Goal: Book appointment/travel/reservation

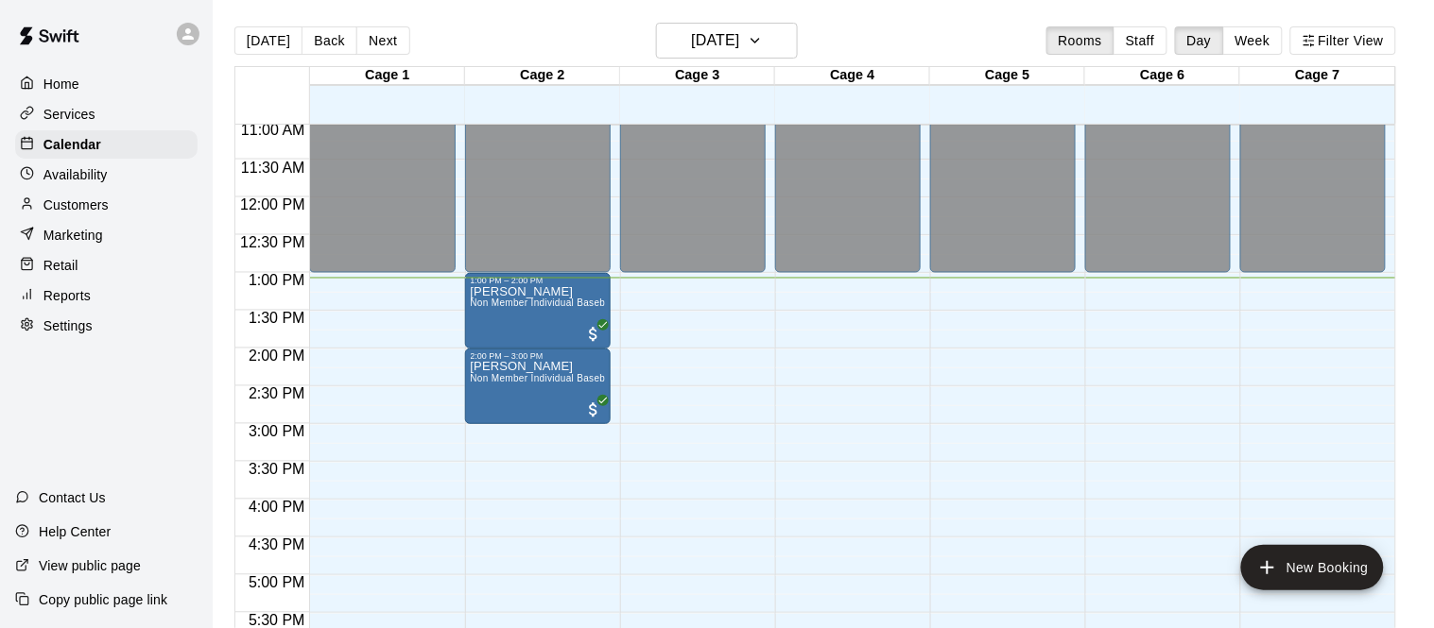
scroll to position [835, 0]
click at [1283, 576] on button "New Booking" at bounding box center [1312, 567] width 143 height 45
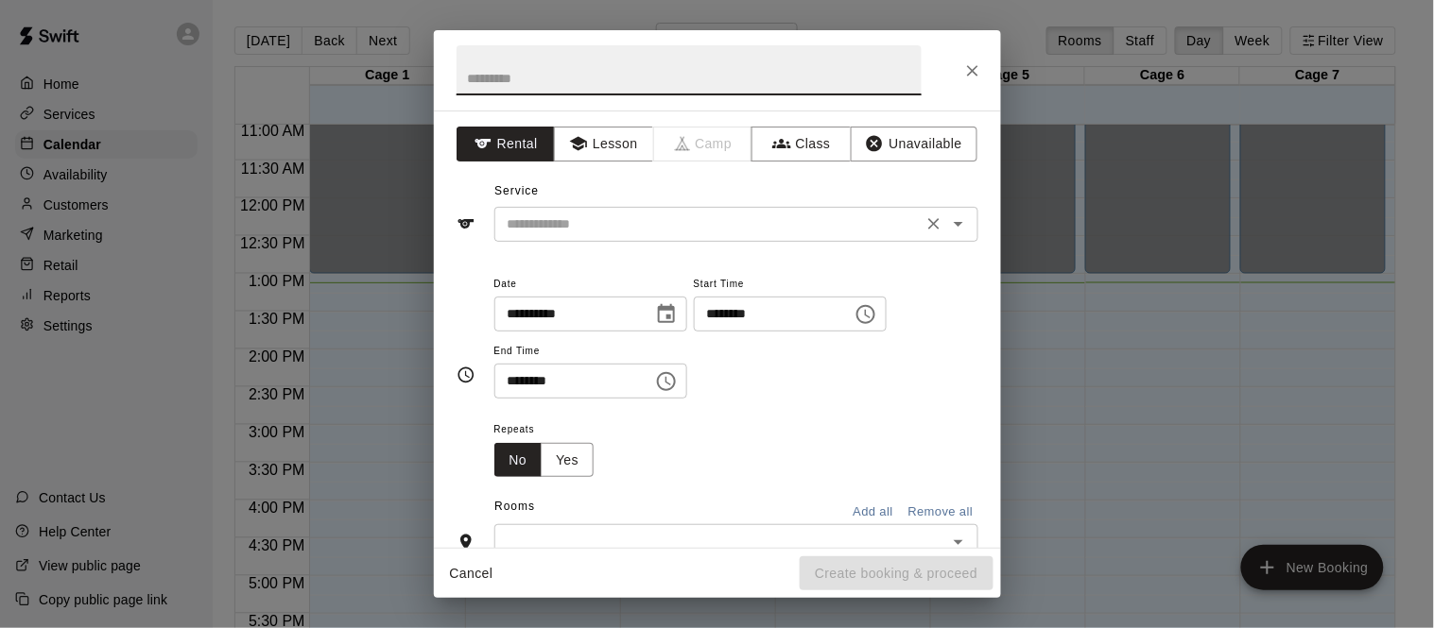
click at [539, 231] on input "text" at bounding box center [708, 225] width 417 height 24
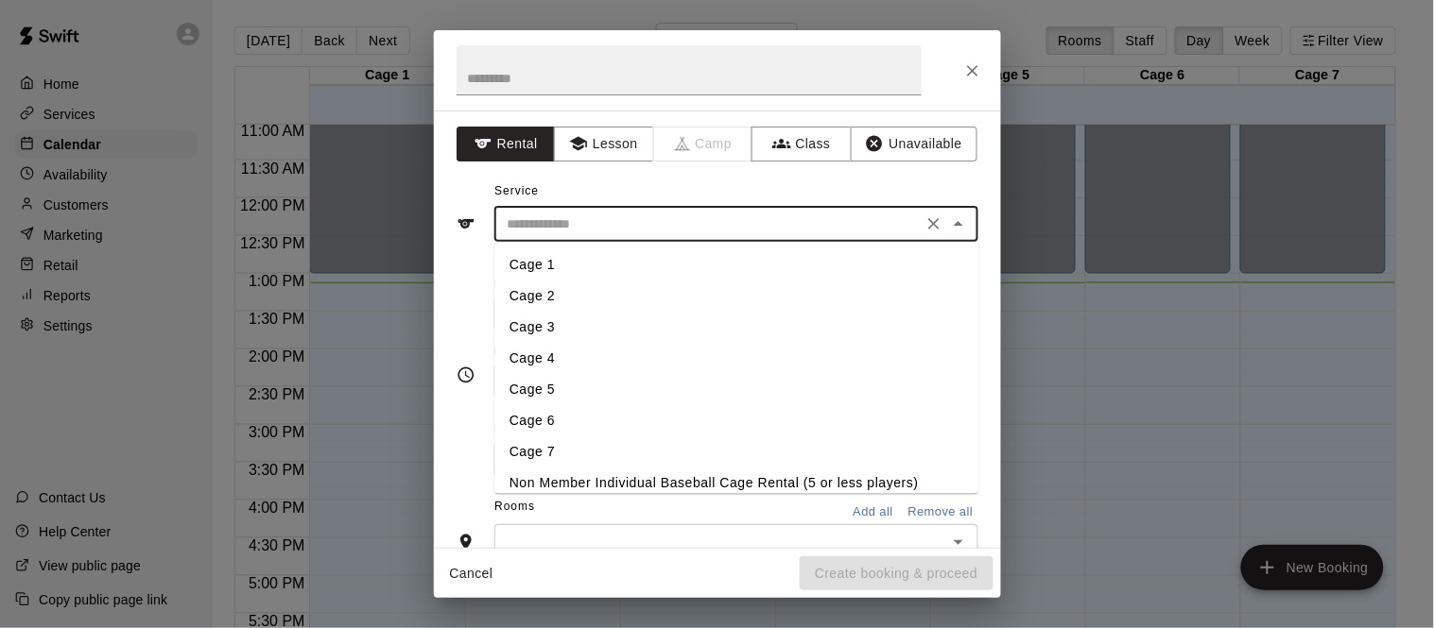
click at [553, 353] on li "Cage 4" at bounding box center [736, 358] width 484 height 31
type input "******"
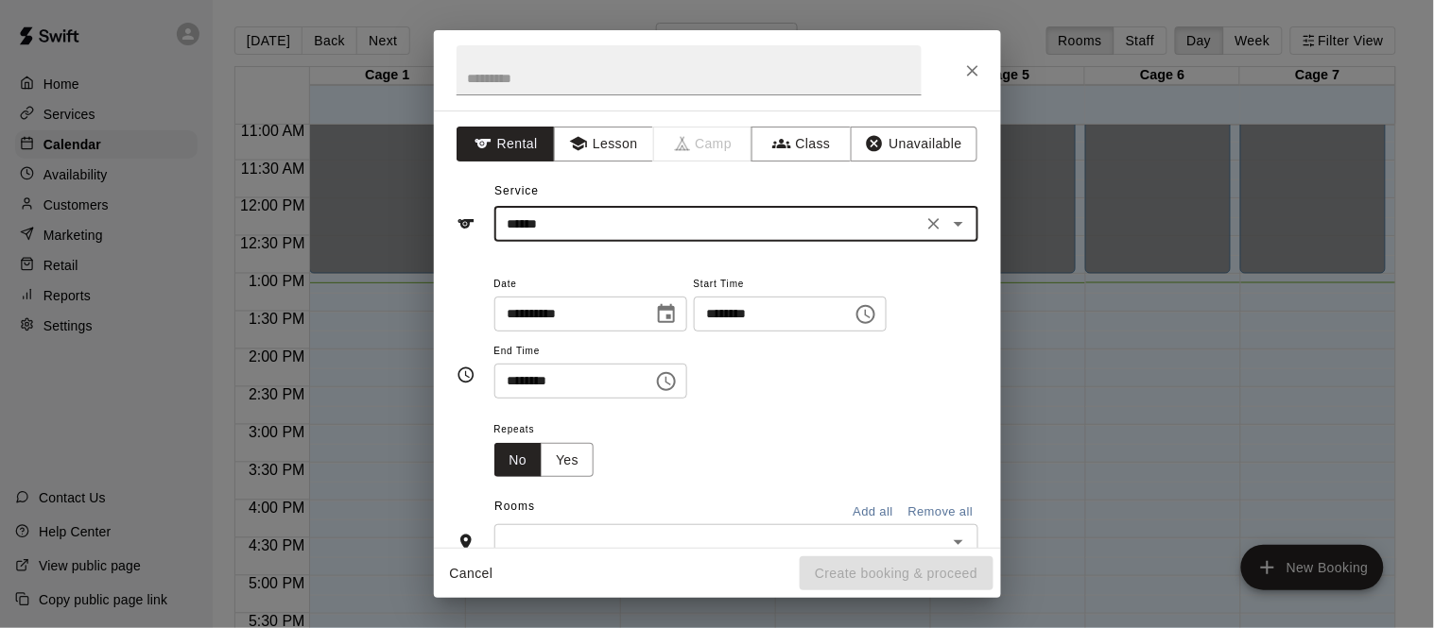
click at [694, 332] on input "********" at bounding box center [767, 314] width 146 height 35
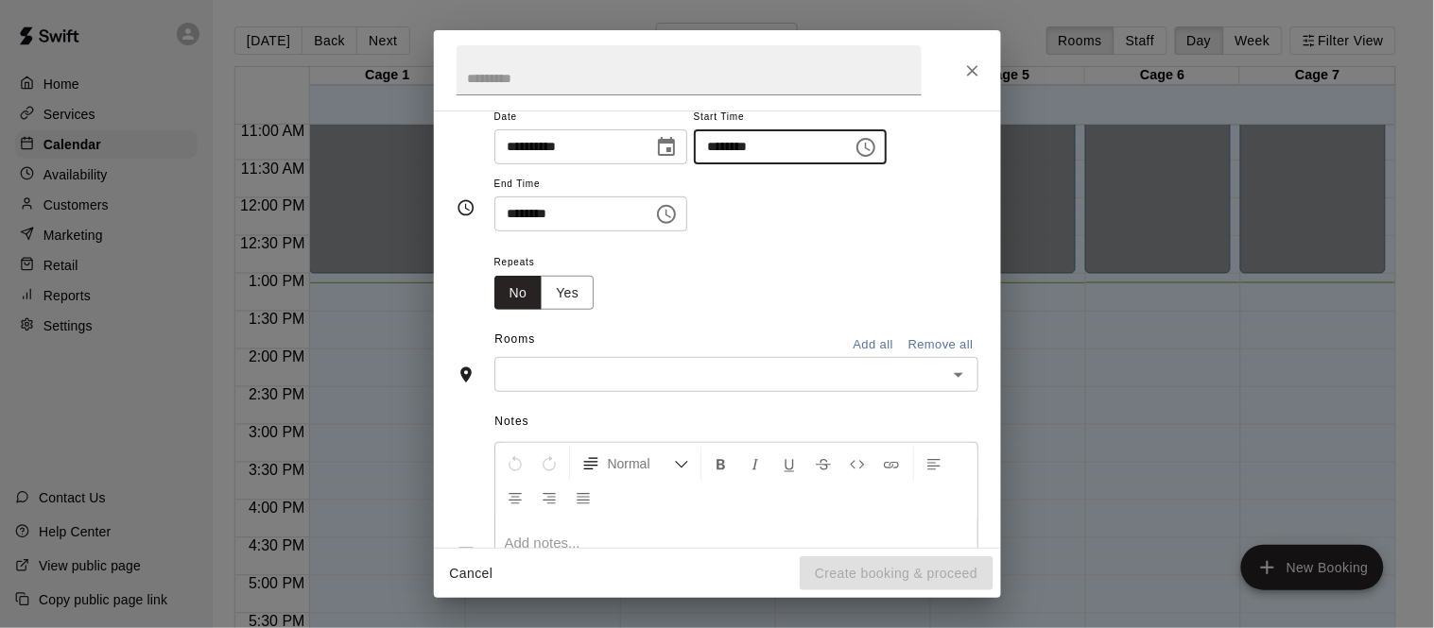
scroll to position [200, 0]
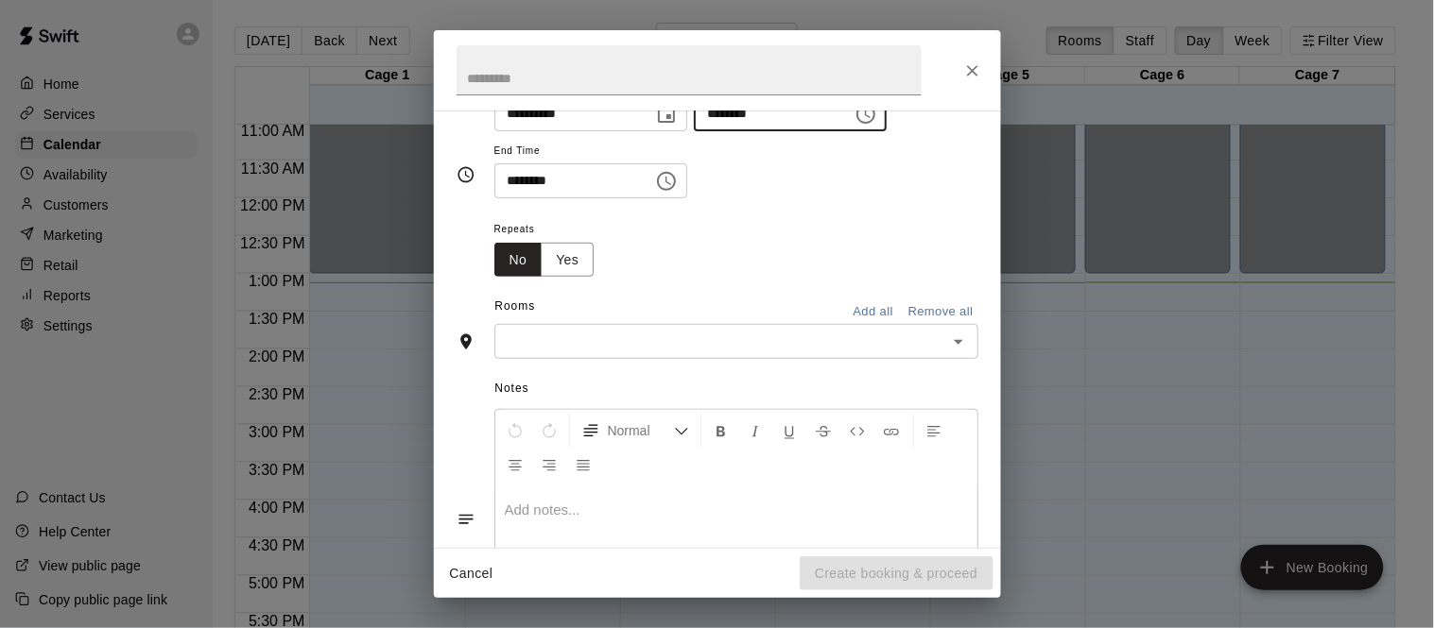
click at [801, 353] on input "text" at bounding box center [720, 342] width 441 height 24
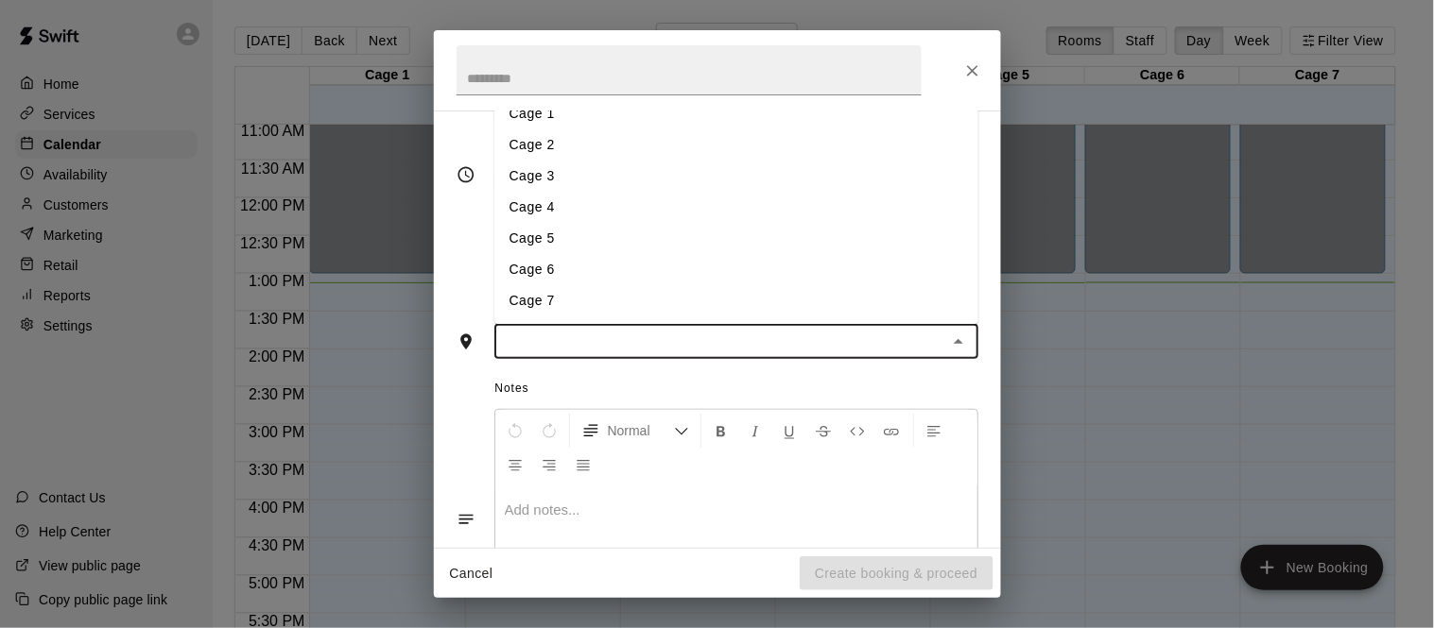
click at [560, 224] on li "Cage 4" at bounding box center [736, 208] width 484 height 31
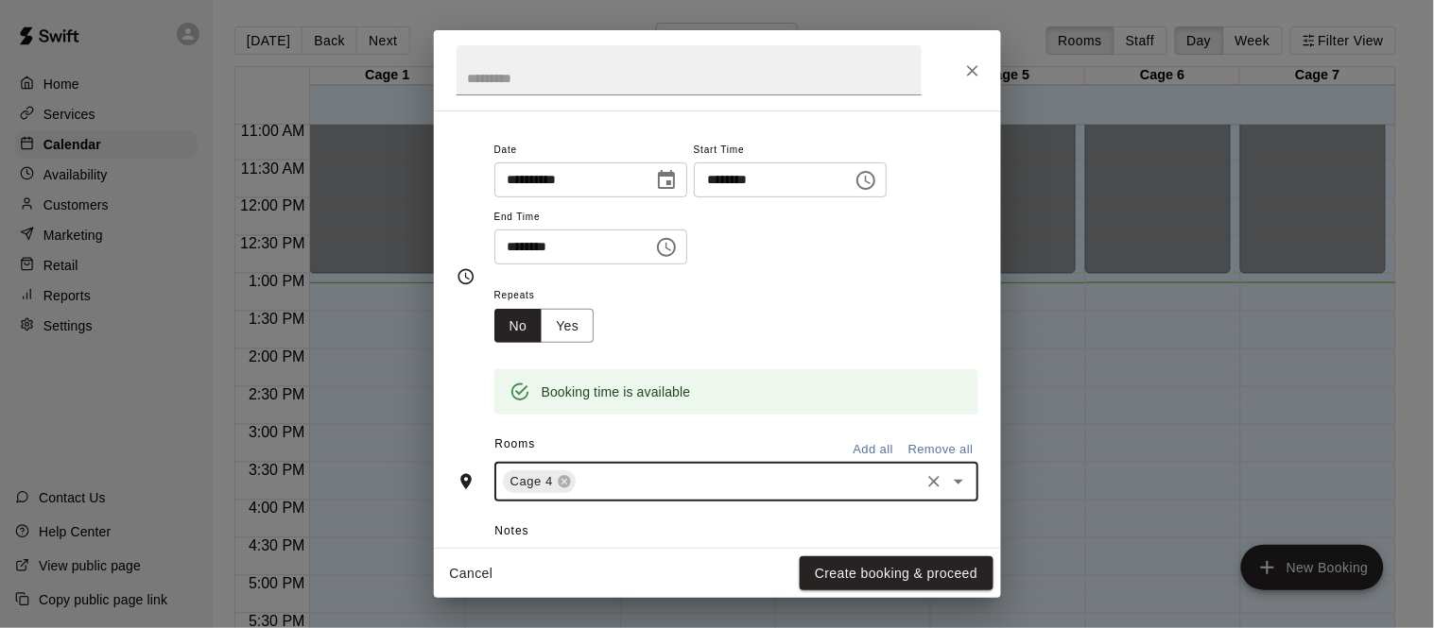
scroll to position [0, 0]
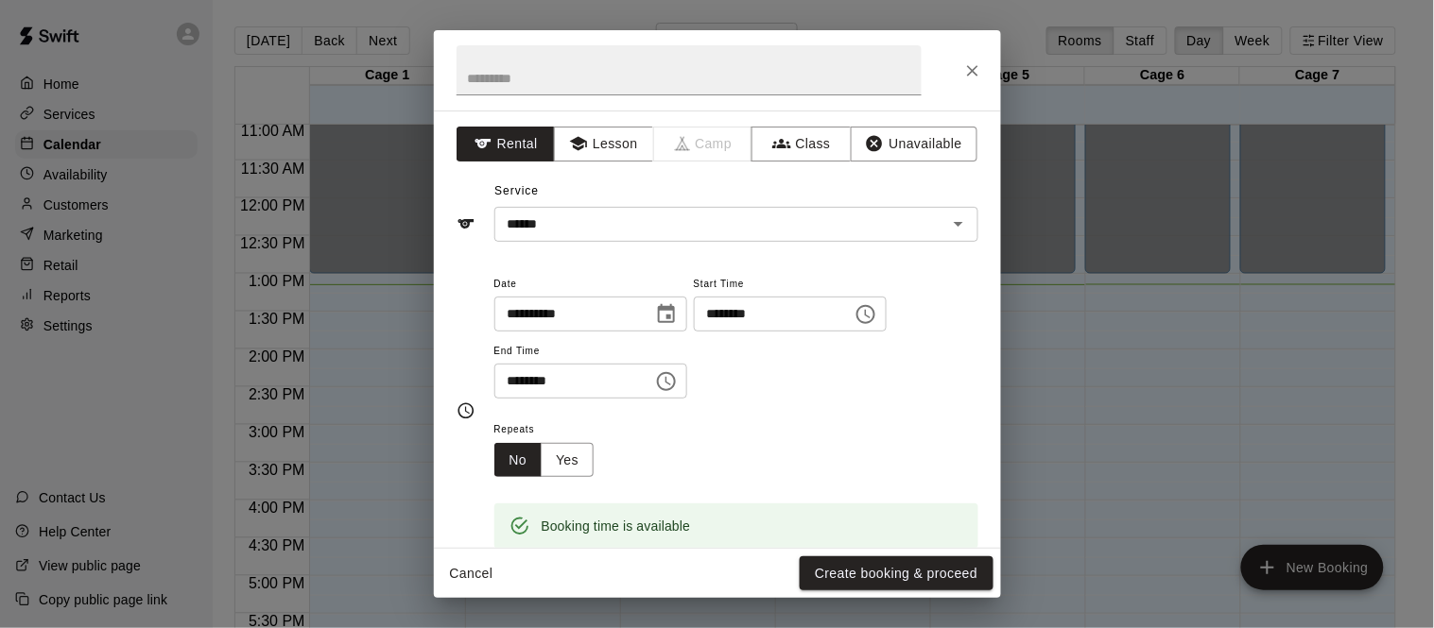
click at [694, 332] on input "********" at bounding box center [767, 314] width 146 height 35
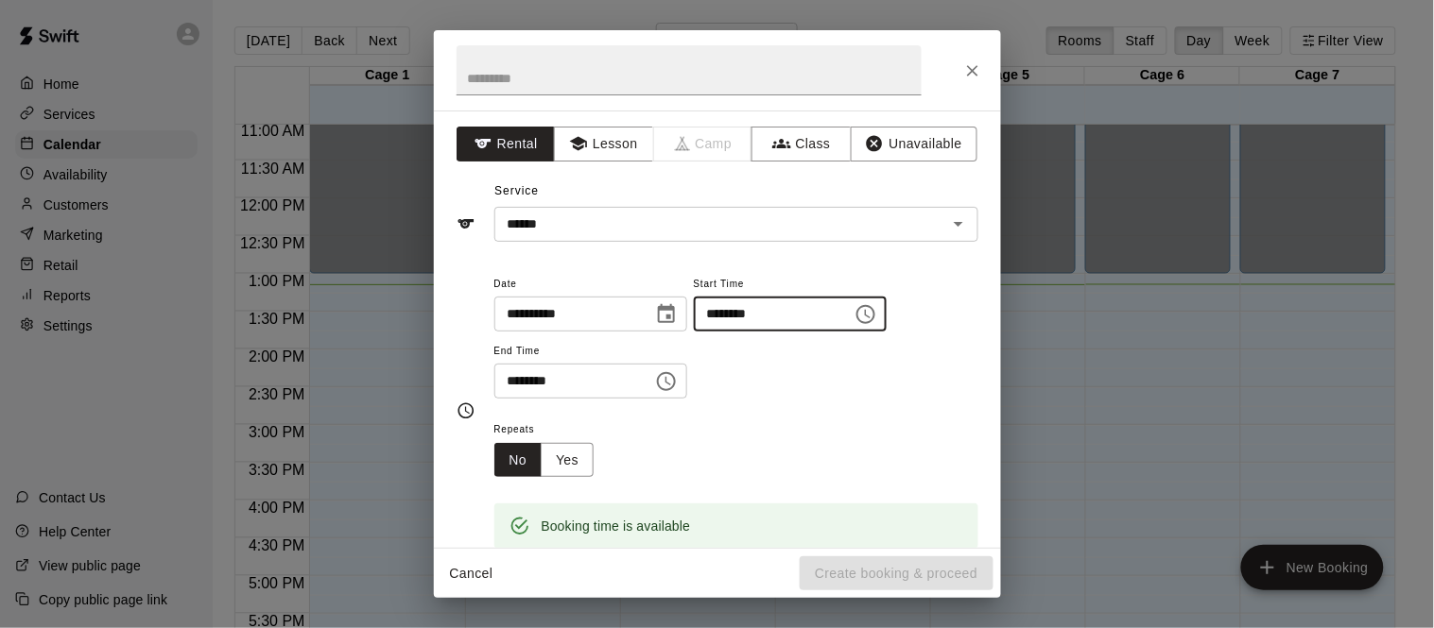
type input "********"
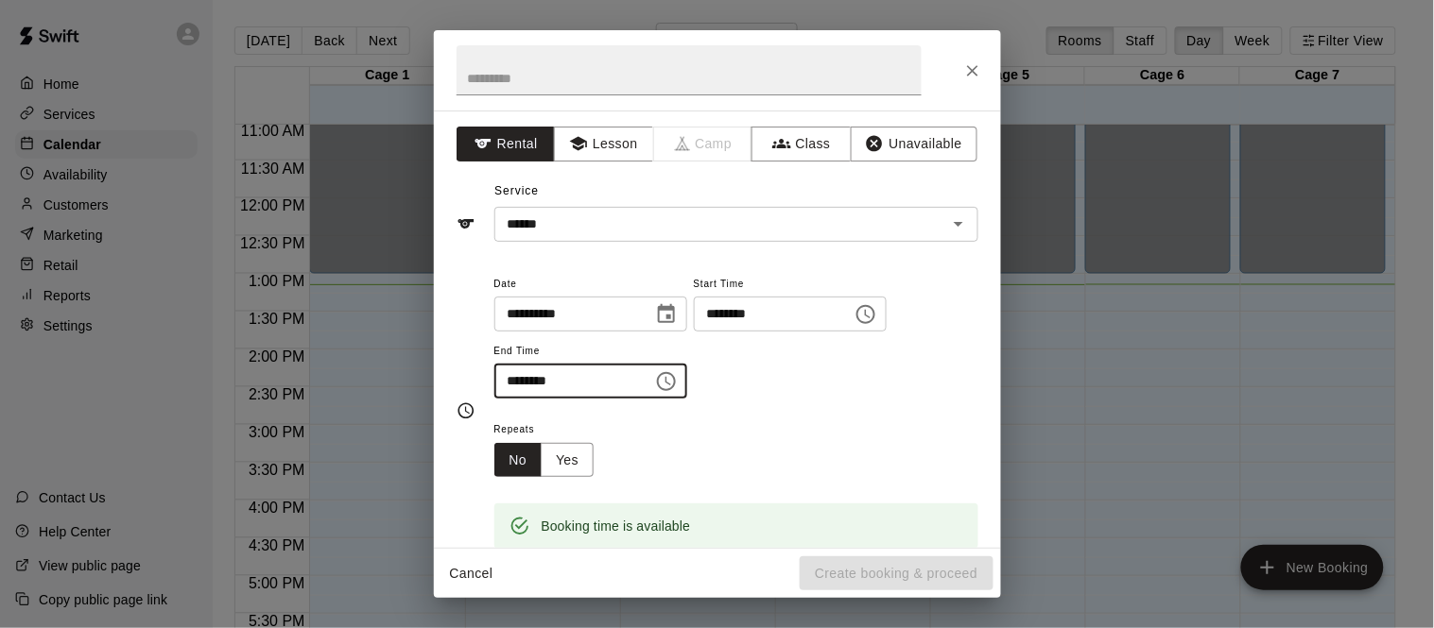
click at [519, 399] on input "********" at bounding box center [567, 381] width 146 height 35
type input "********"
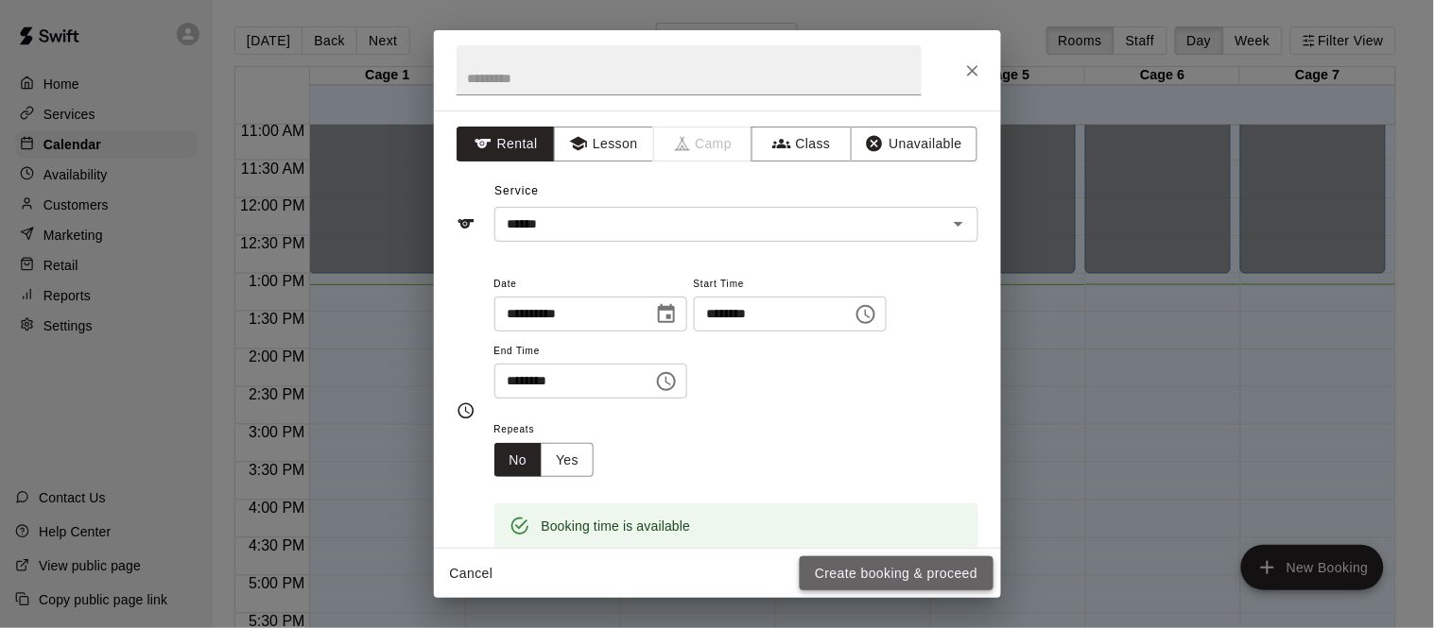
click at [917, 577] on button "Create booking & proceed" at bounding box center [896, 574] width 193 height 35
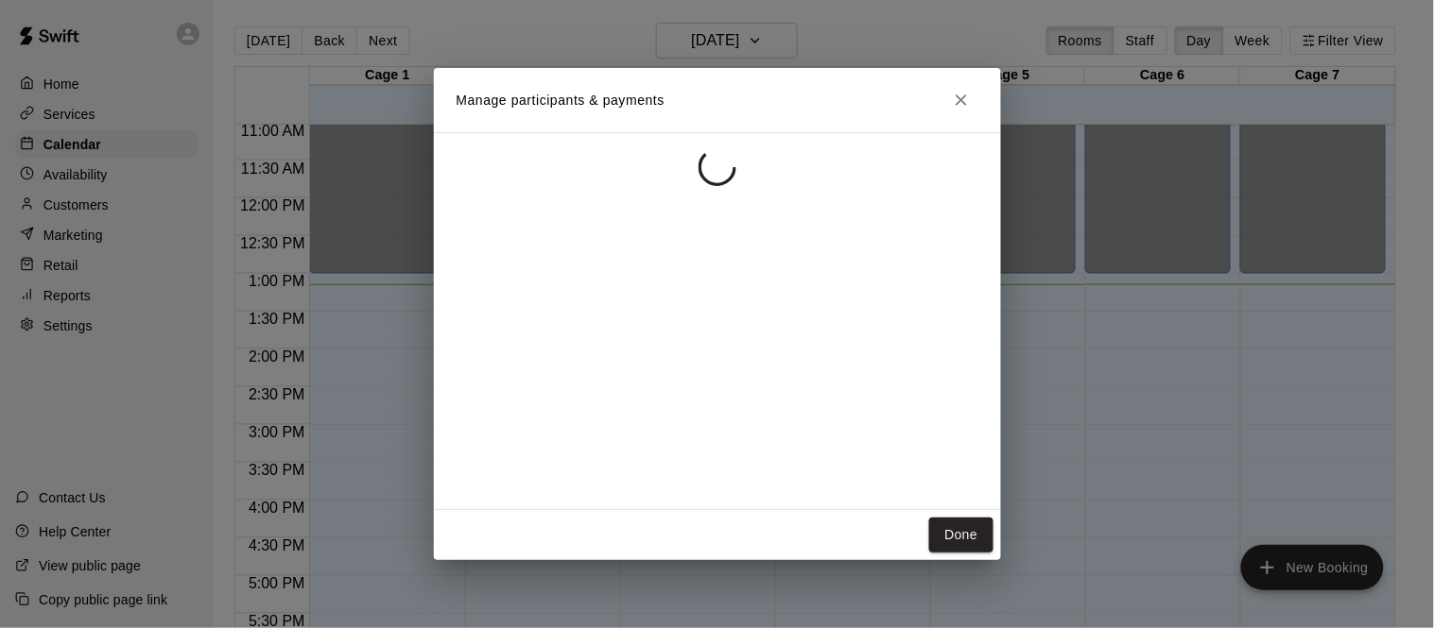
click at [846, 406] on div at bounding box center [717, 321] width 567 height 378
click at [773, 336] on input "Start typing to search customers..." at bounding box center [736, 329] width 467 height 19
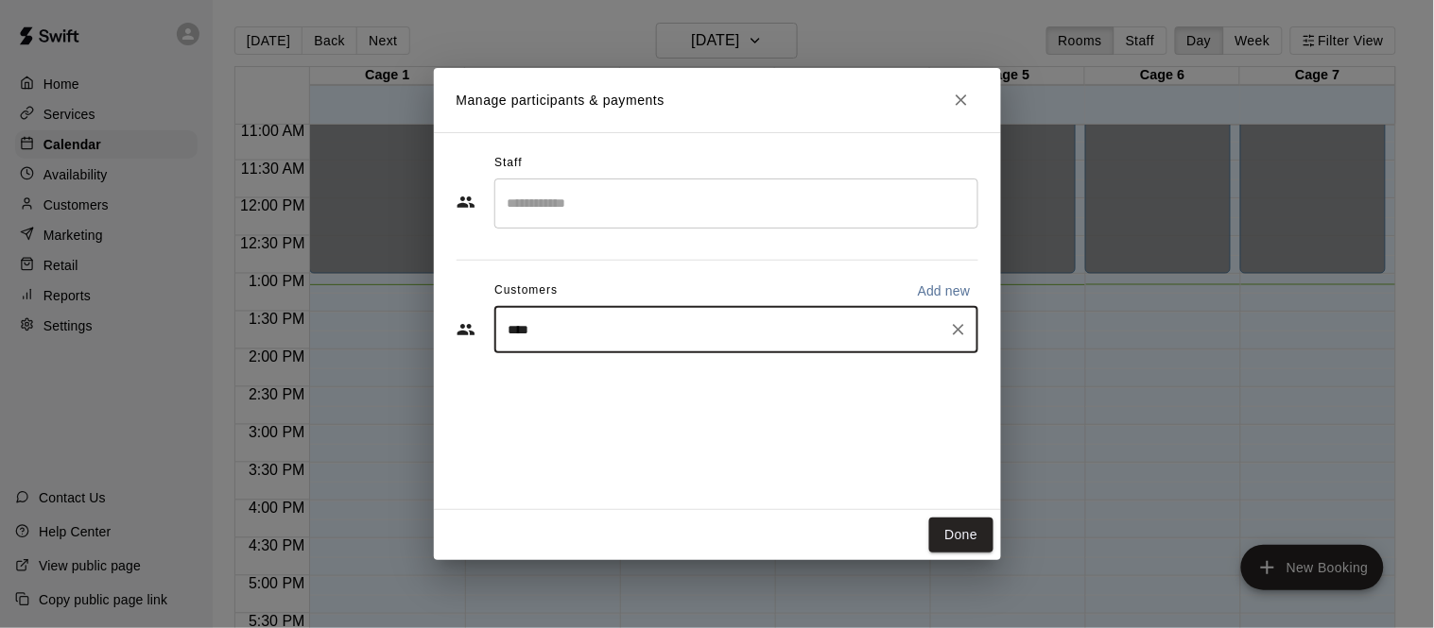
type input "***"
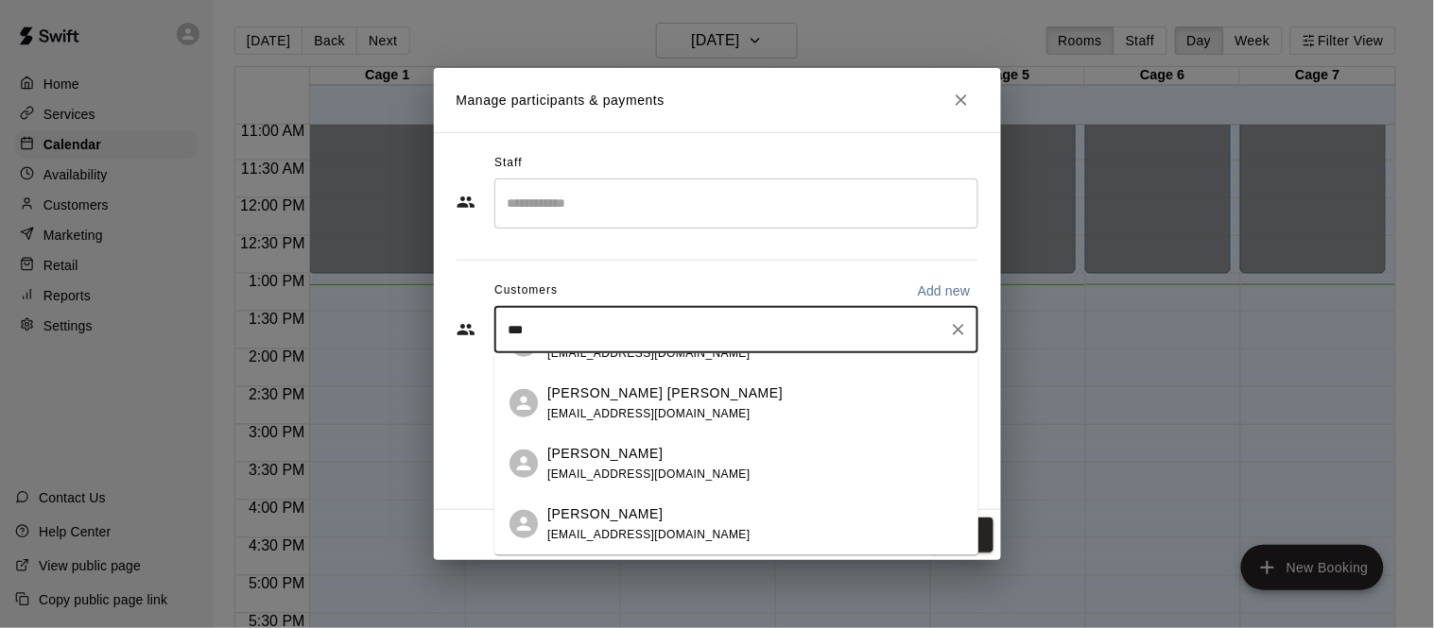
scroll to position [475, 0]
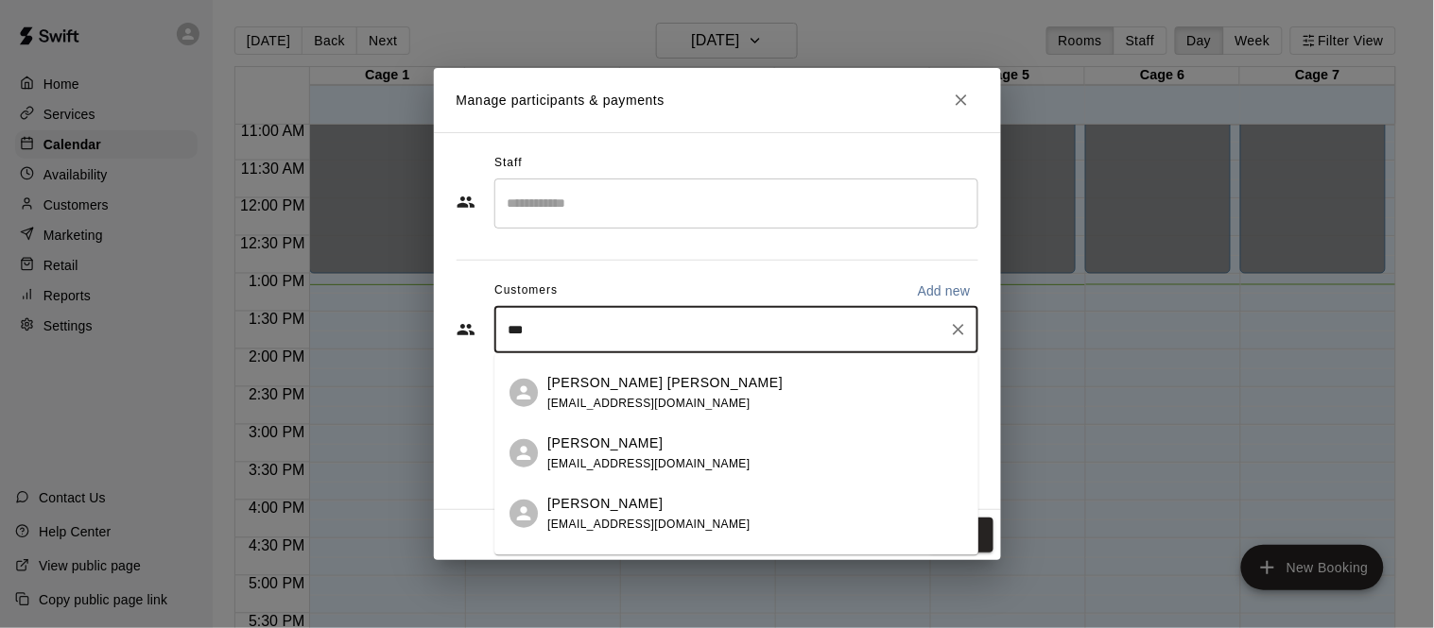
click at [693, 407] on div "Juan Sánchez juanjs1976@yahoo.com" at bounding box center [755, 392] width 416 height 41
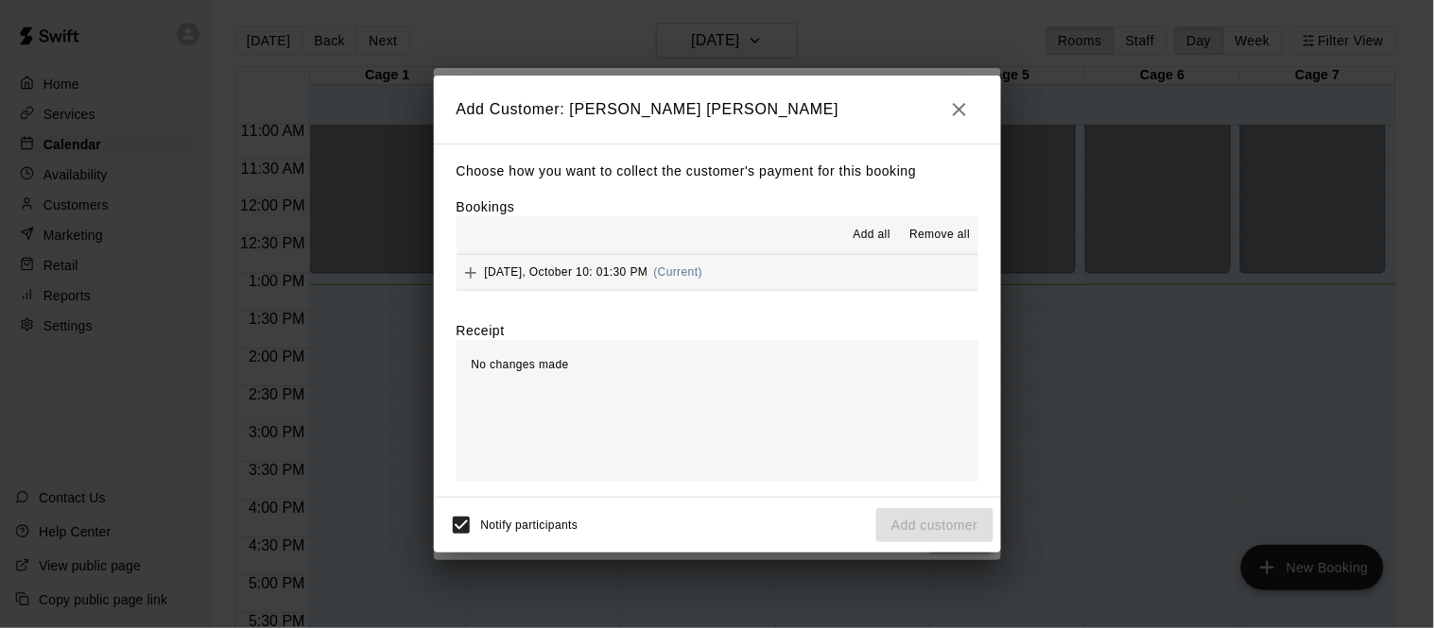
click at [676, 279] on div "Friday, October 10: 01:30 PM (Current)" at bounding box center [579, 273] width 247 height 28
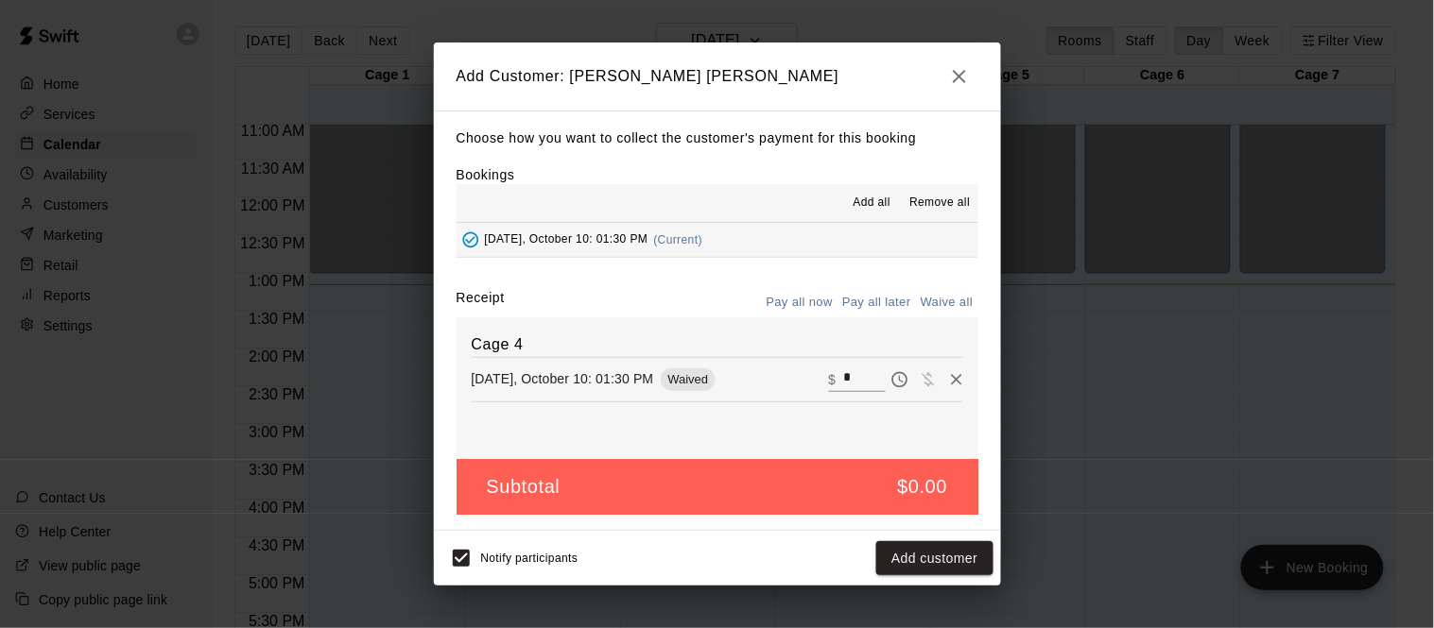
click at [858, 377] on input "*" at bounding box center [864, 380] width 42 height 25
type input "***"
click at [948, 557] on button "Checkout" at bounding box center [948, 559] width 89 height 35
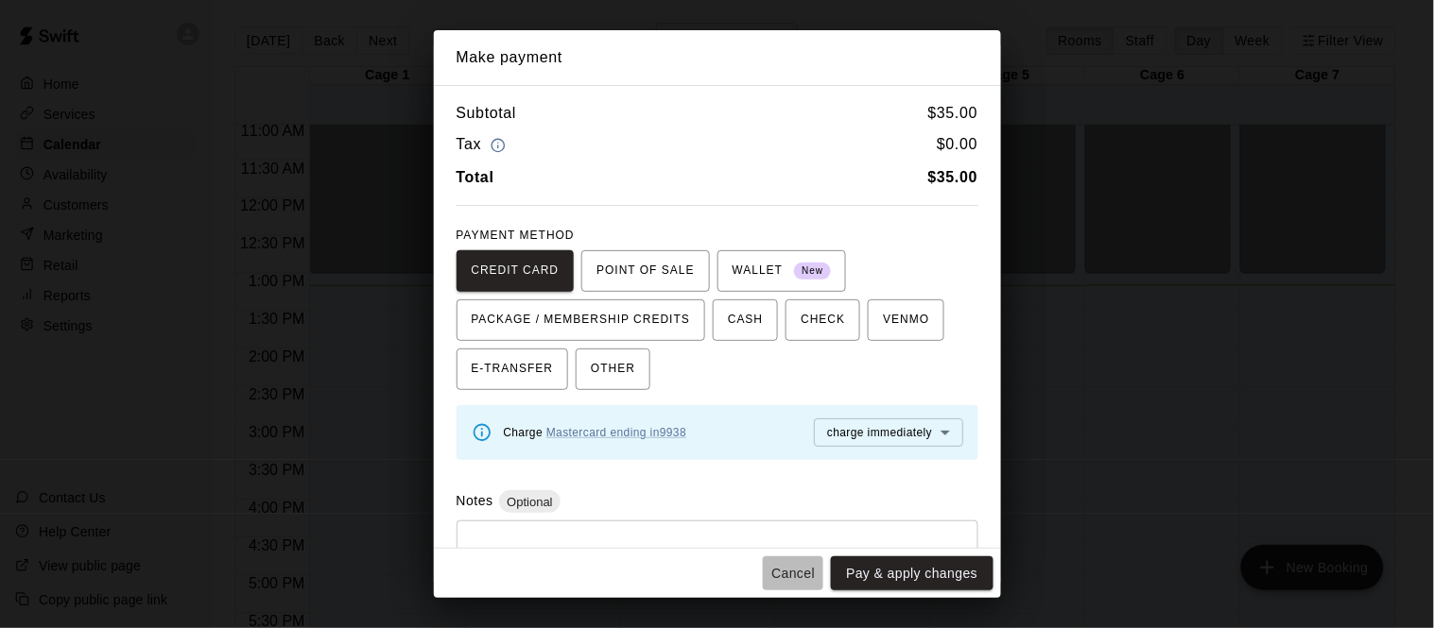
click at [795, 569] on button "Cancel" at bounding box center [793, 574] width 60 height 35
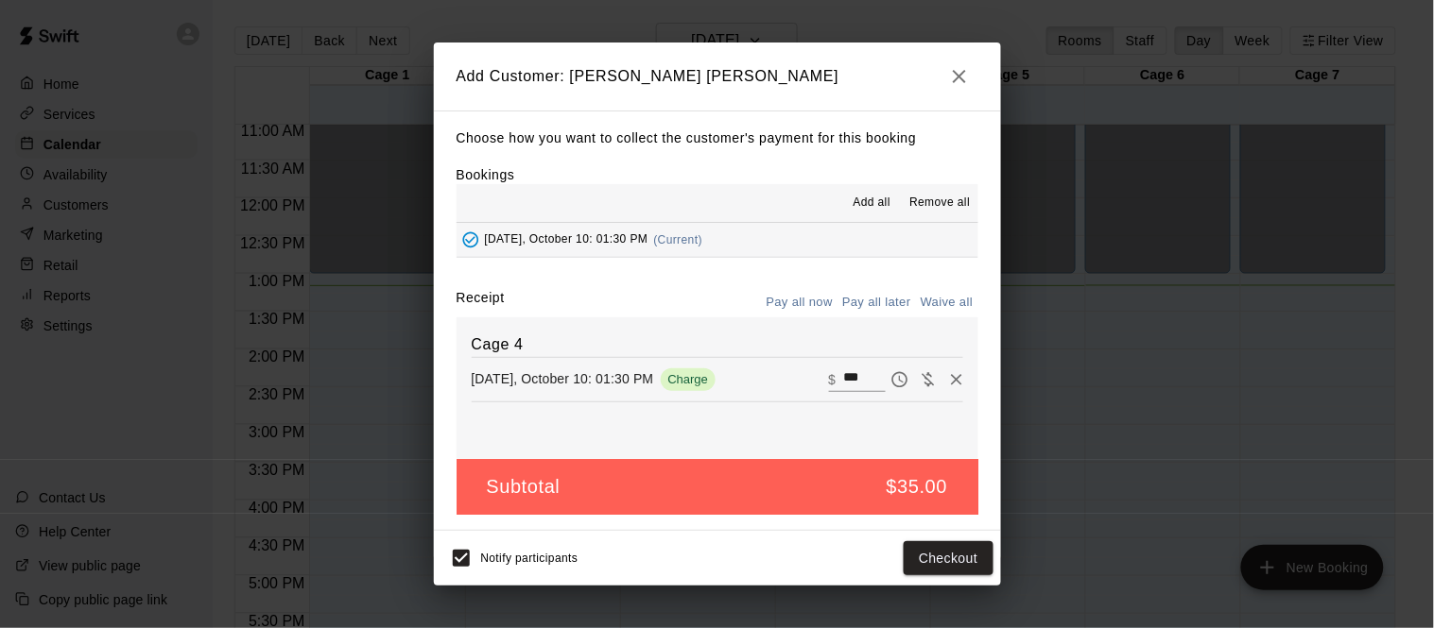
click at [956, 77] on icon "button" at bounding box center [959, 76] width 13 height 13
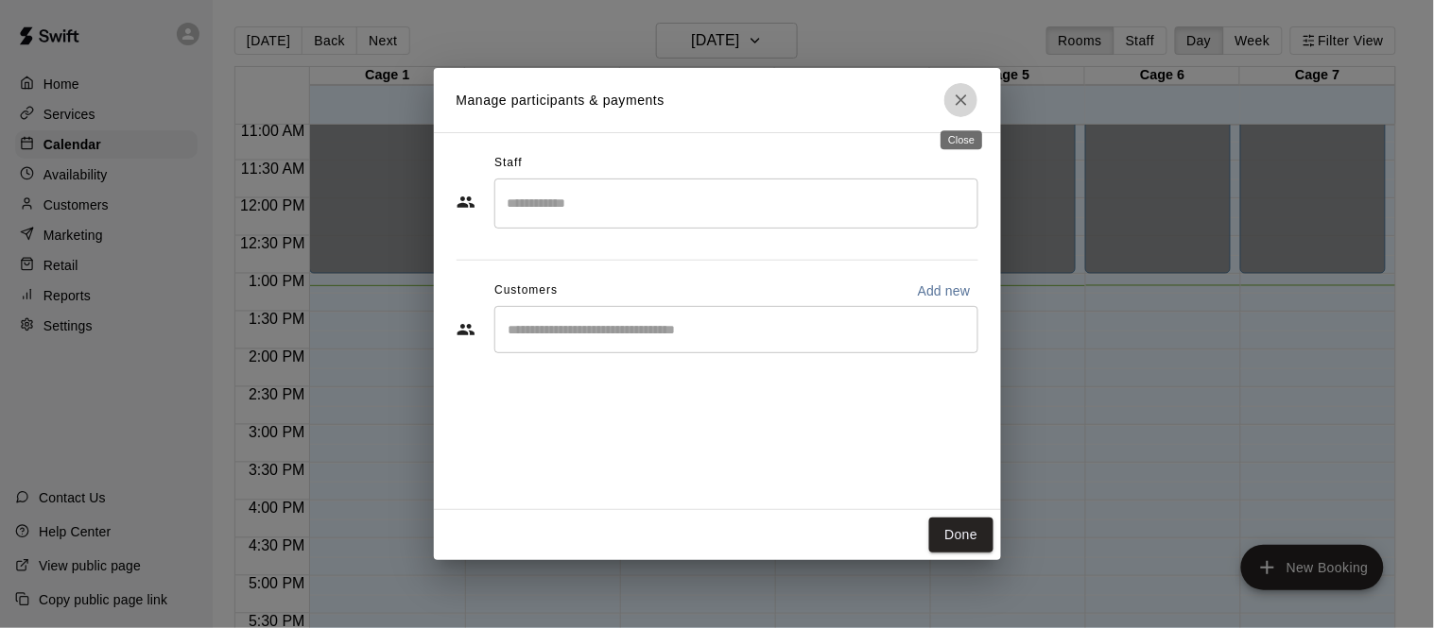
click at [961, 107] on icon "Close" at bounding box center [961, 100] width 19 height 19
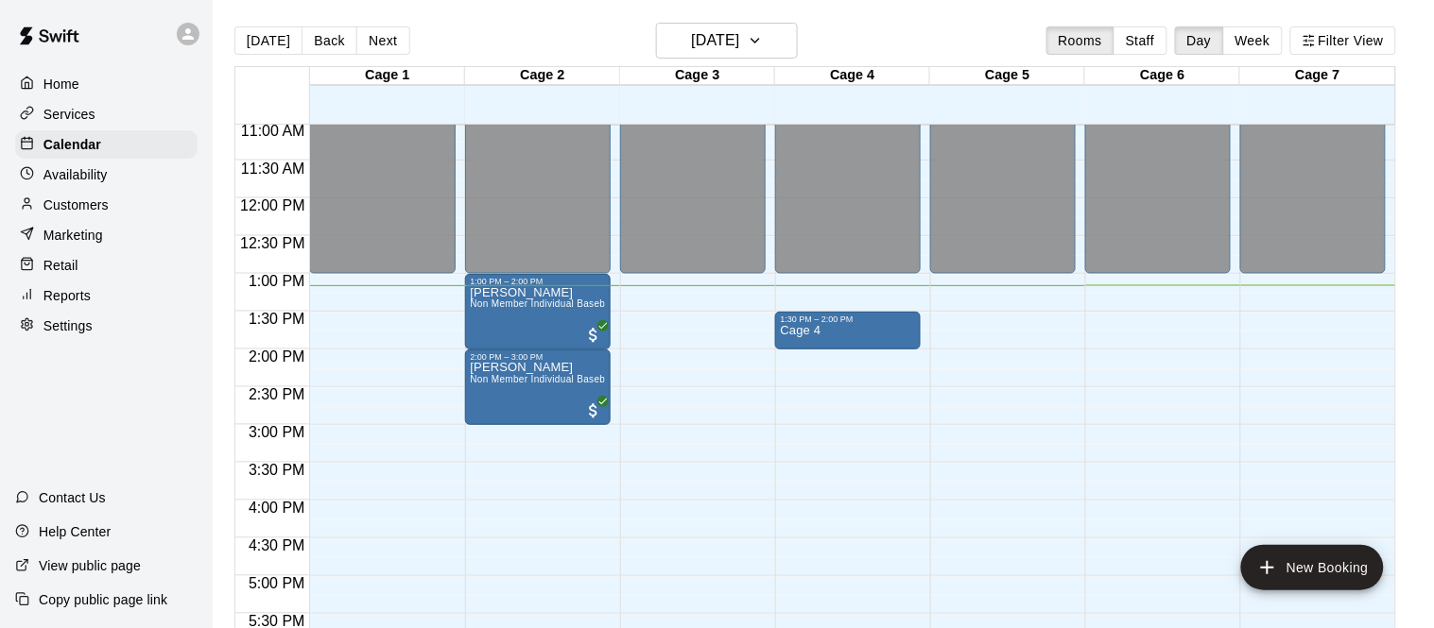
click at [62, 207] on p "Customers" at bounding box center [75, 205] width 65 height 19
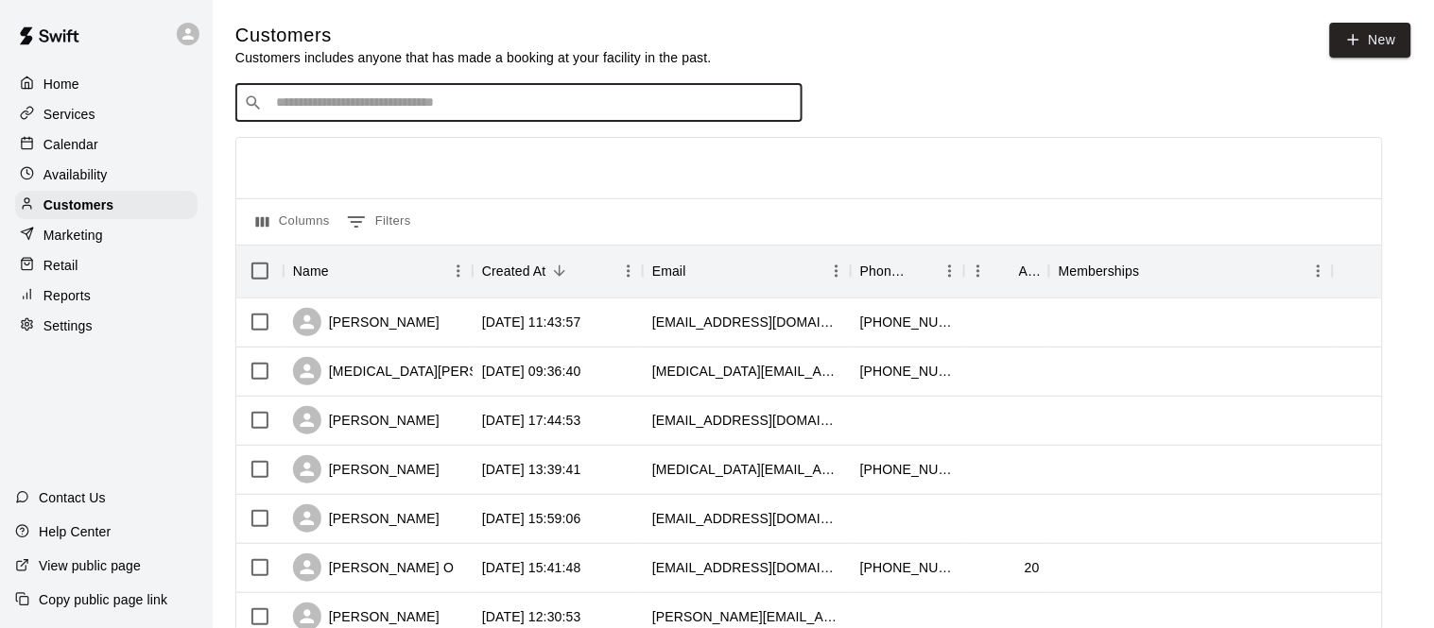
click at [586, 101] on input "Search customers by name or email" at bounding box center [532, 103] width 524 height 19
type input "****"
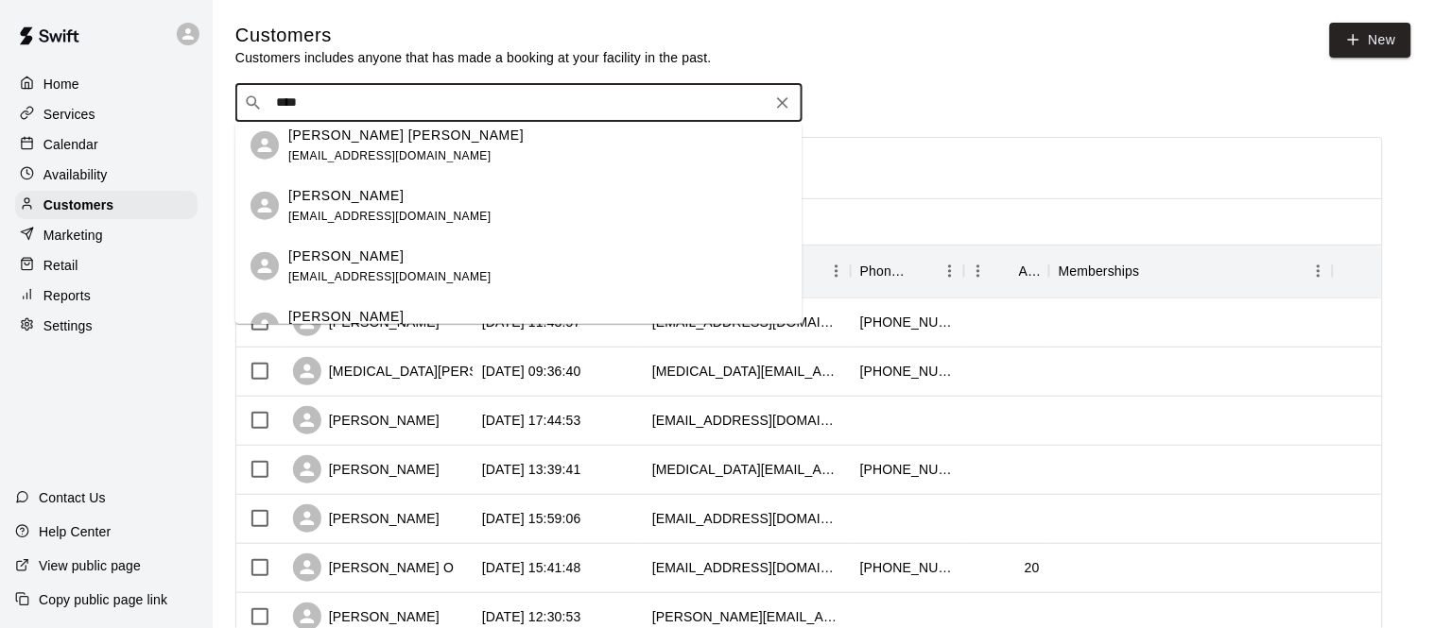
scroll to position [433, 0]
click at [414, 154] on span "juanjs1976@yahoo.com" at bounding box center [389, 153] width 203 height 13
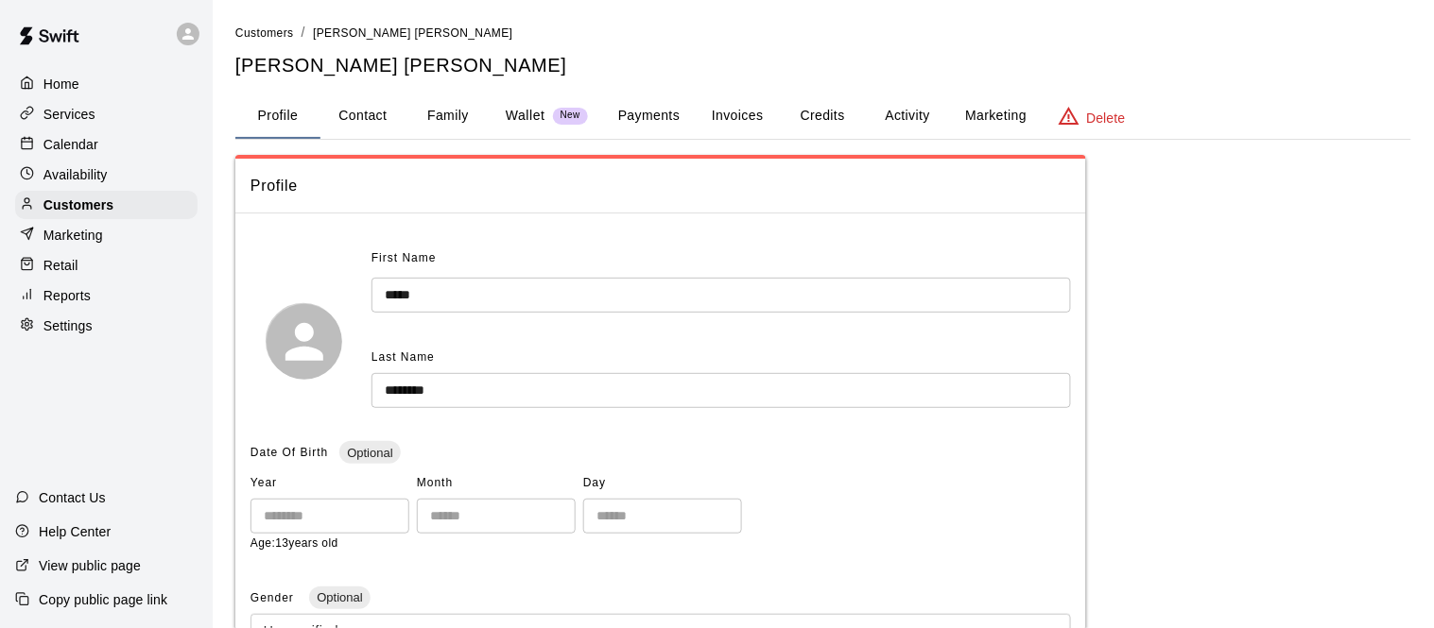
click at [627, 122] on button "Payments" at bounding box center [649, 116] width 92 height 45
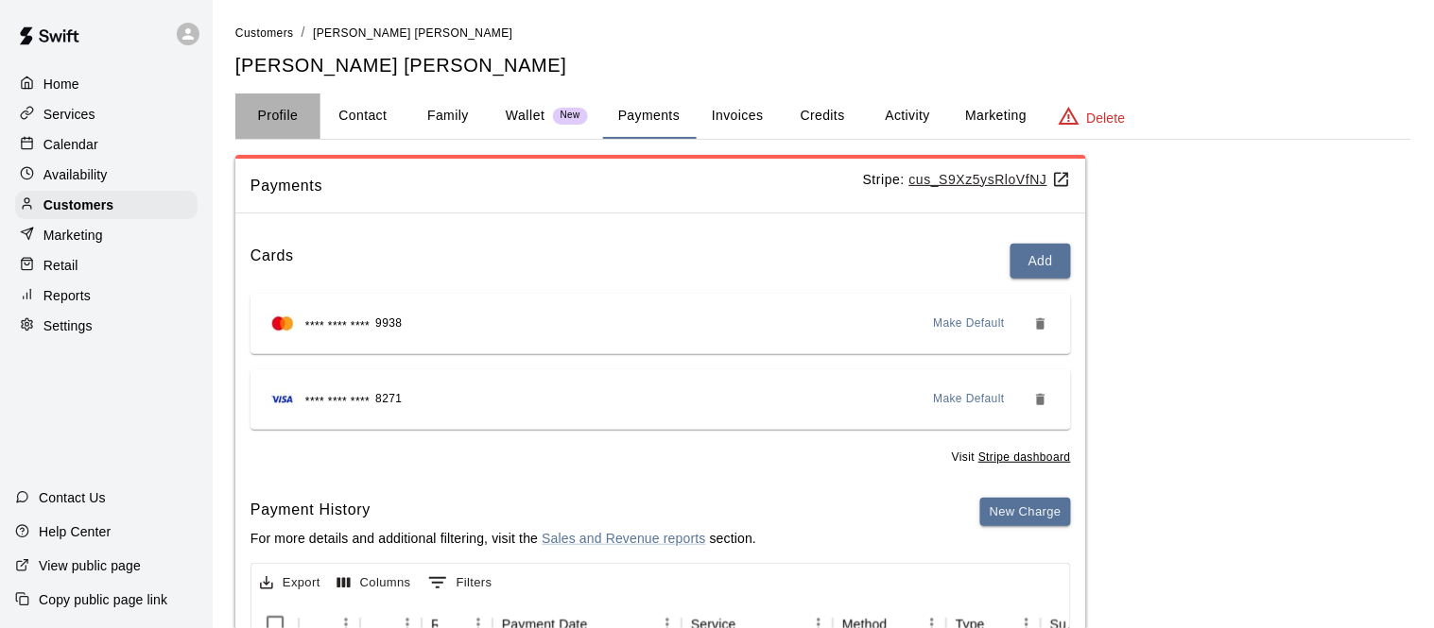
click at [272, 103] on button "Profile" at bounding box center [277, 116] width 85 height 45
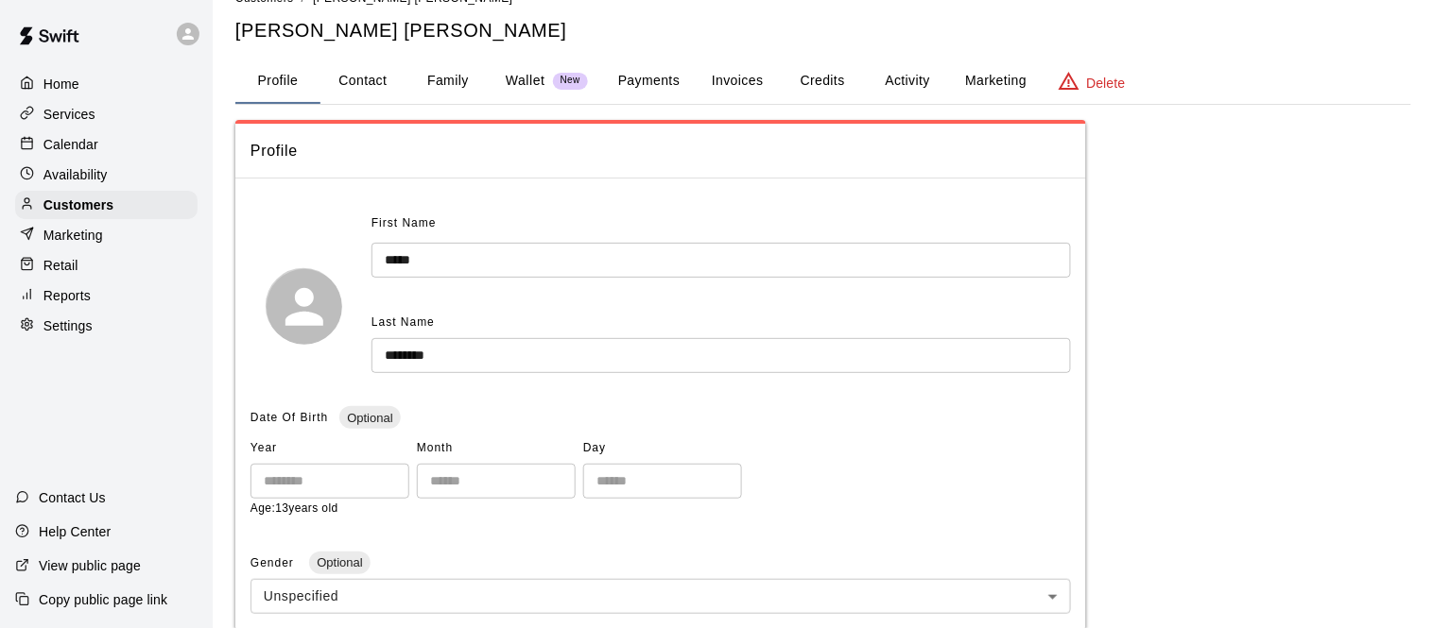
scroll to position [26, 0]
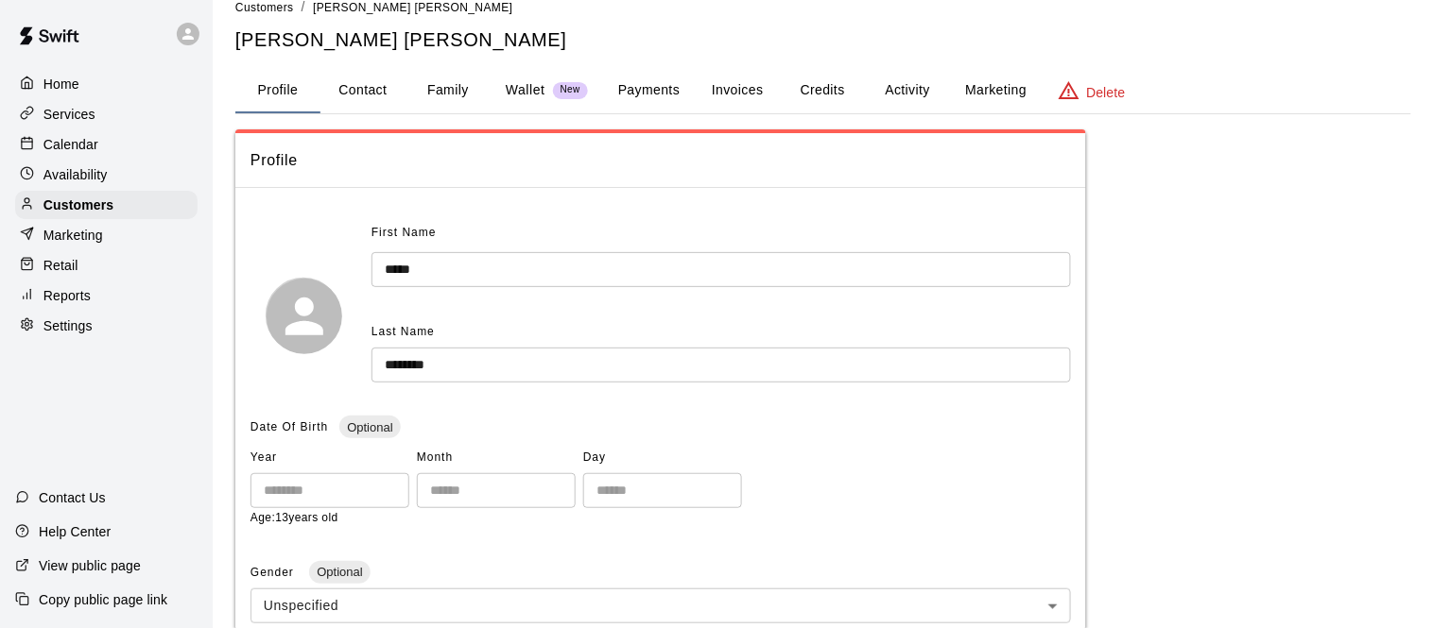
click at [353, 100] on button "Contact" at bounding box center [362, 90] width 85 height 45
select select "**"
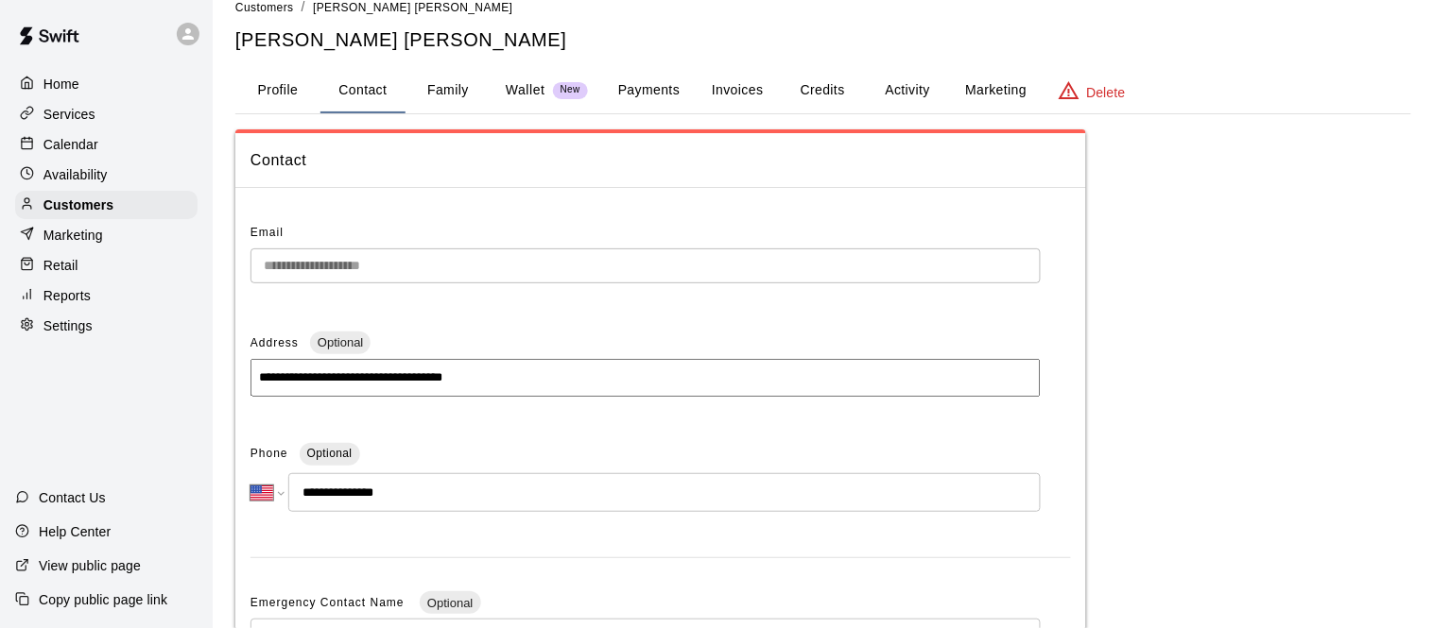
click at [491, 155] on span "Contact" at bounding box center [660, 160] width 820 height 25
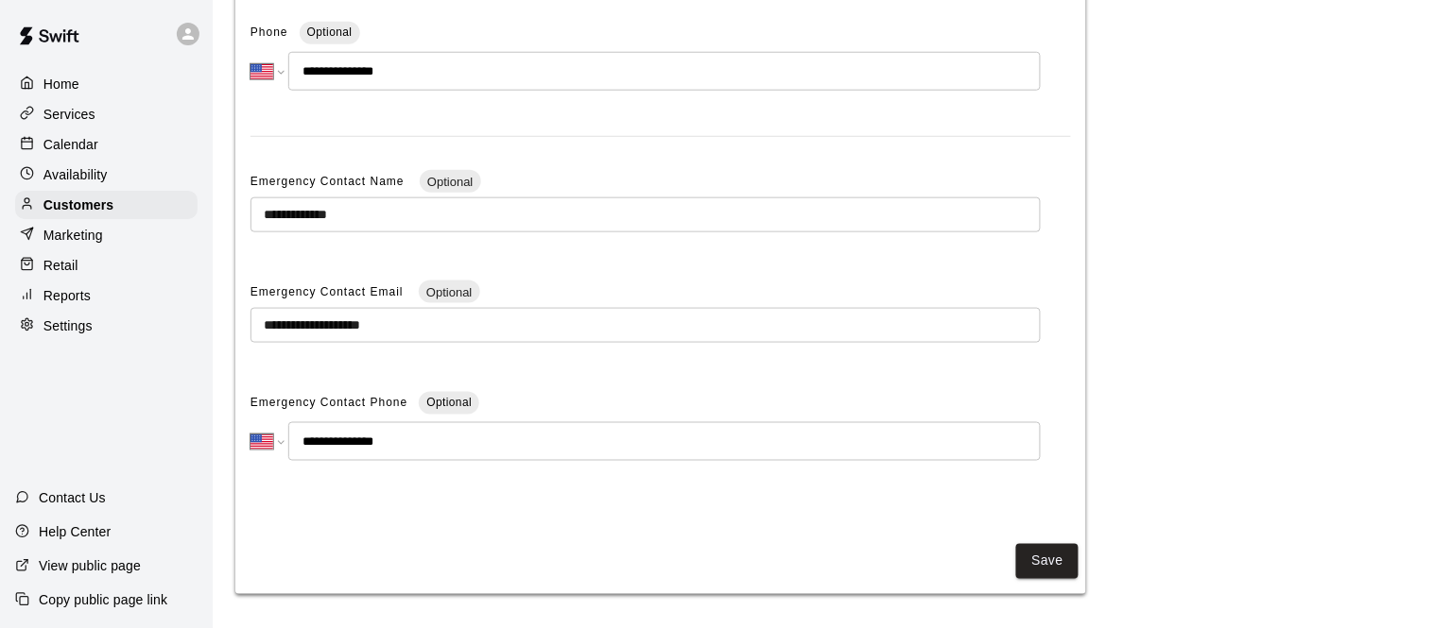
scroll to position [0, 0]
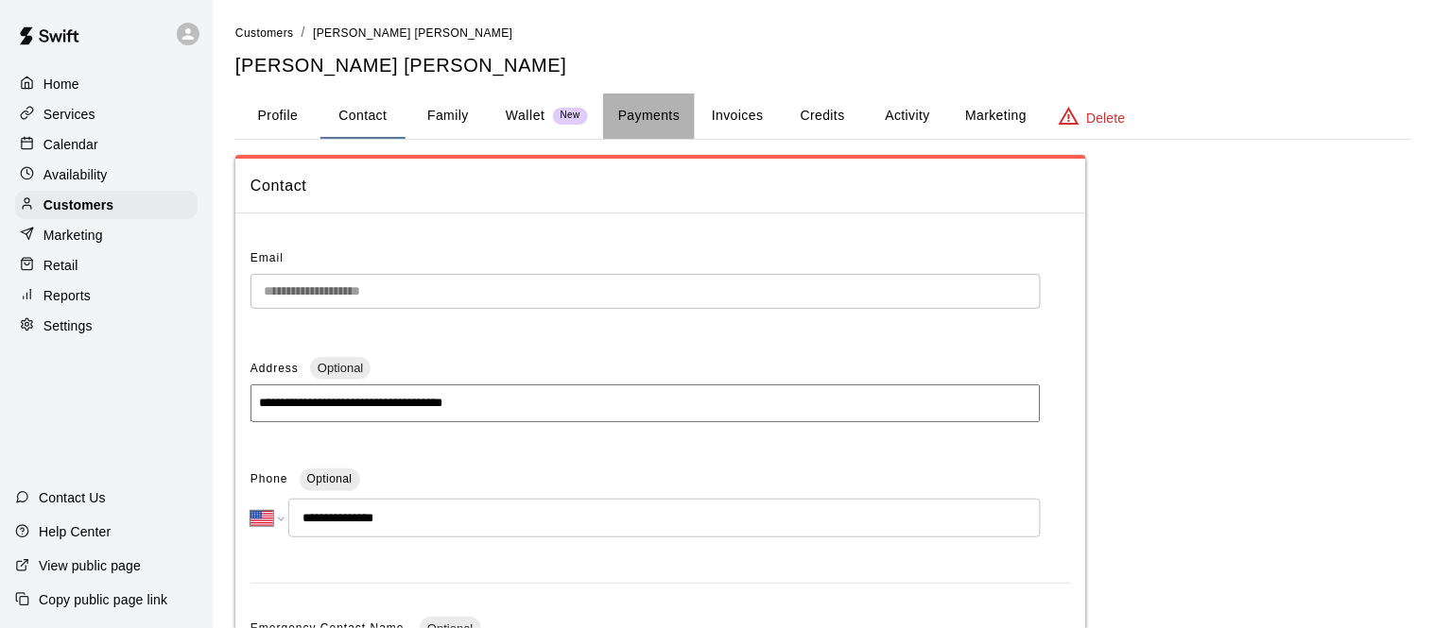
click at [640, 130] on button "Payments" at bounding box center [649, 116] width 92 height 45
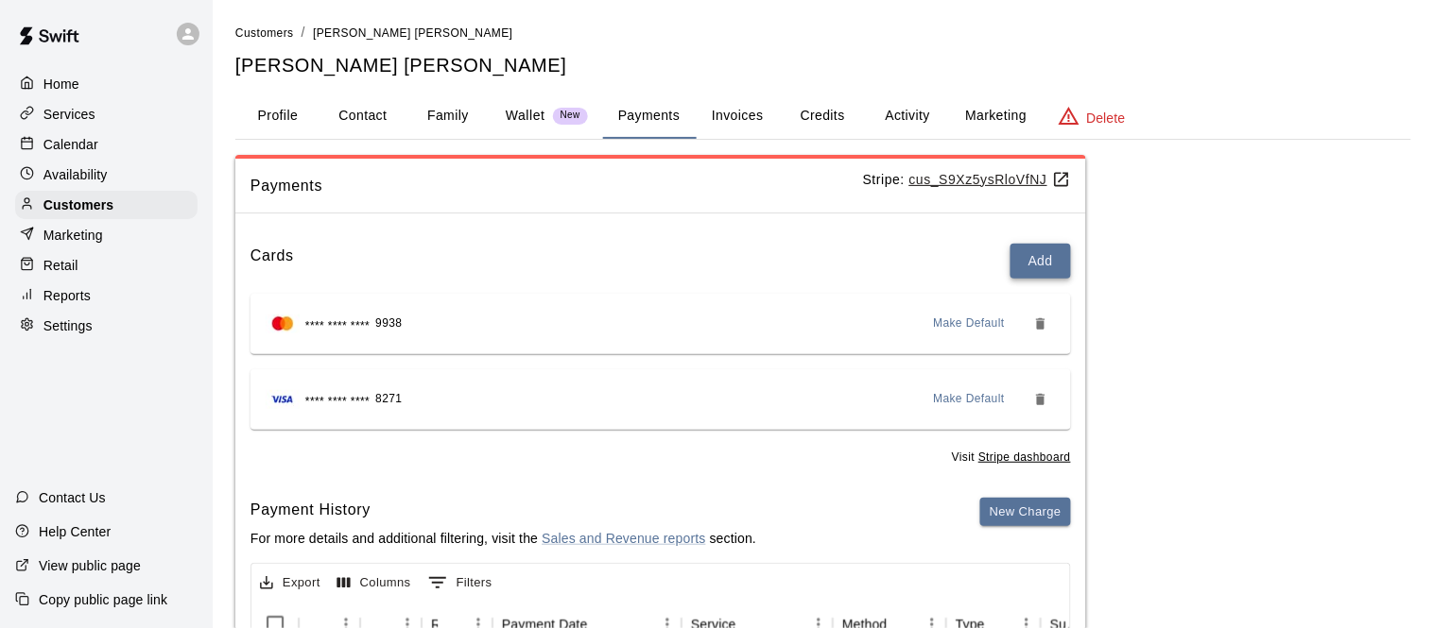
click at [1032, 253] on button "Add" at bounding box center [1040, 261] width 60 height 35
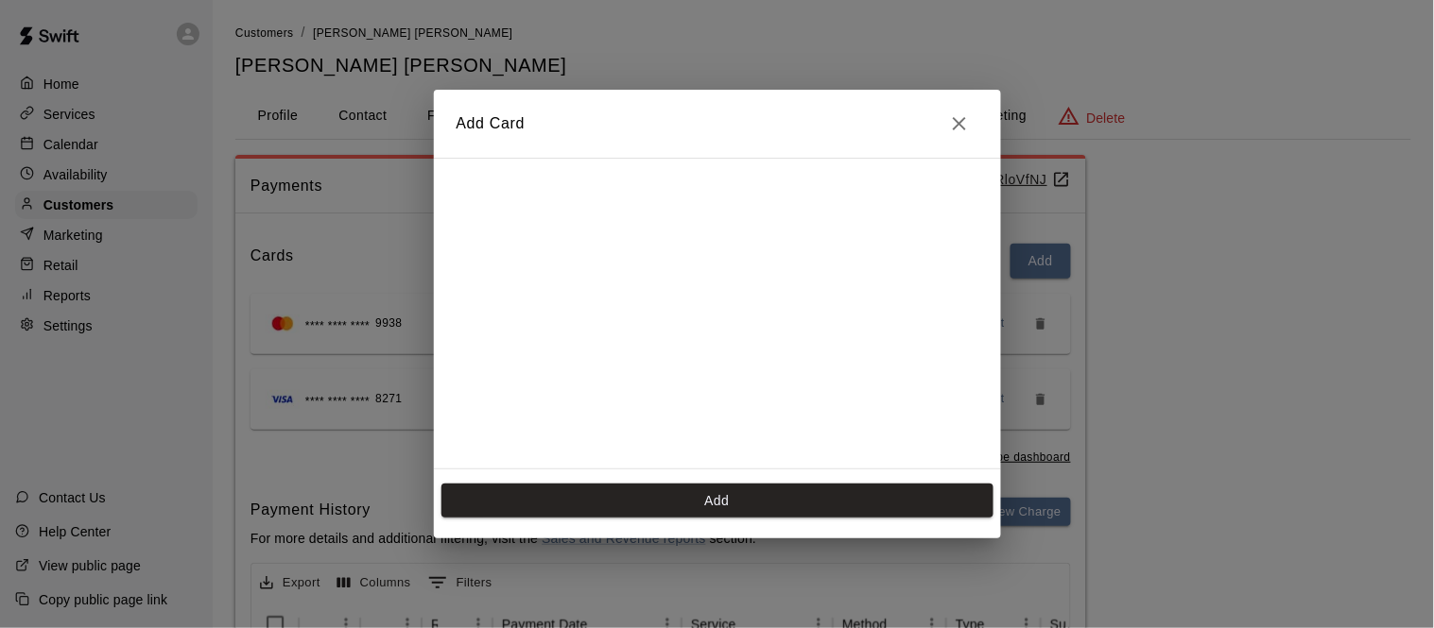
scroll to position [379, 0]
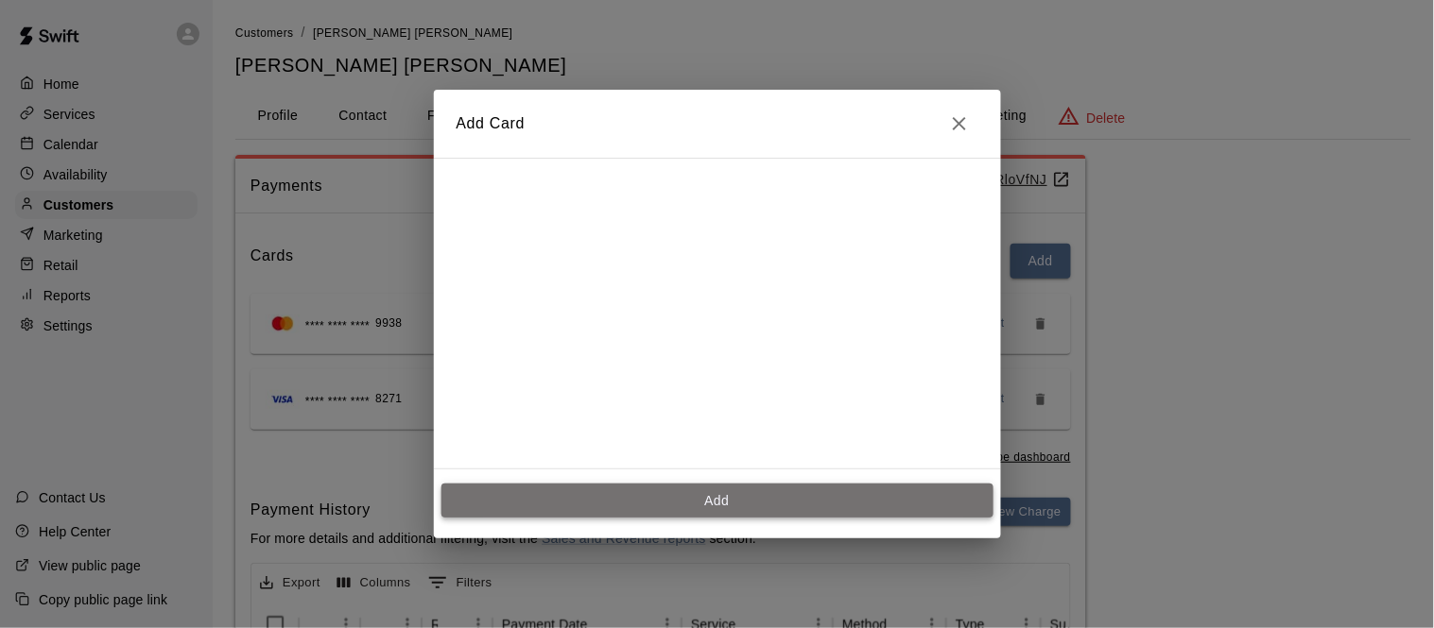
click at [630, 491] on button "Add" at bounding box center [717, 501] width 552 height 35
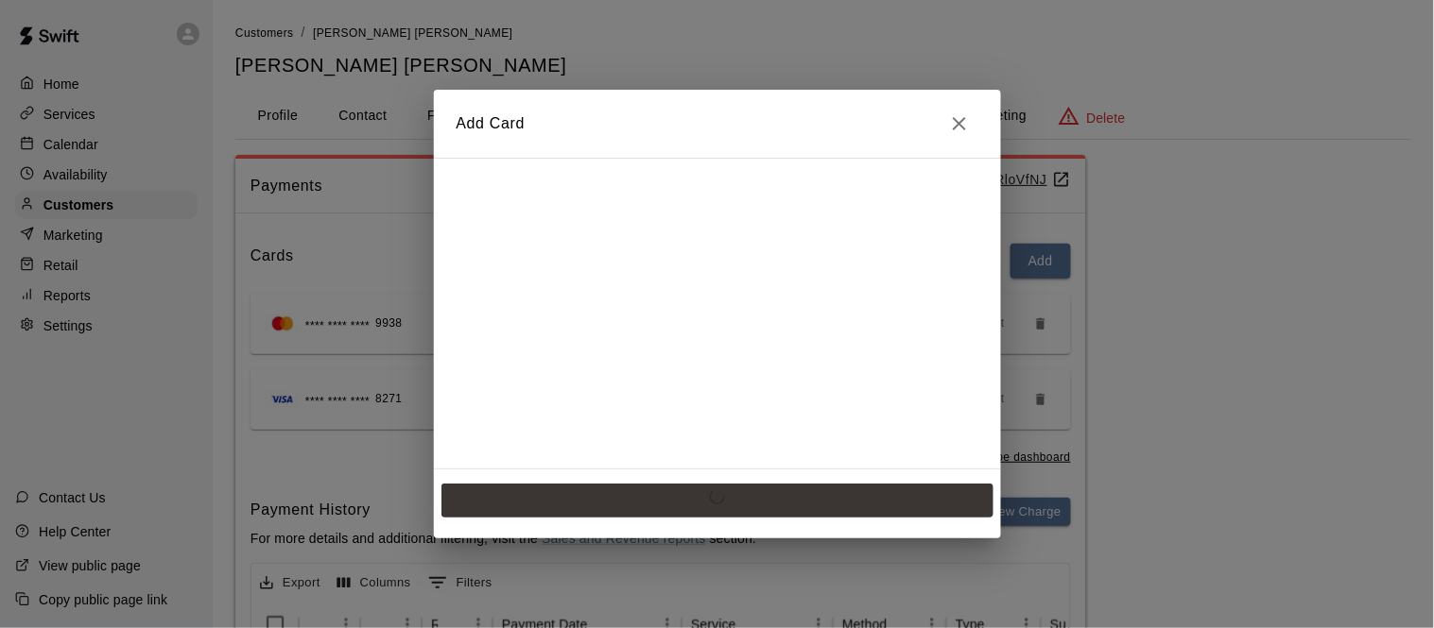
scroll to position [0, 0]
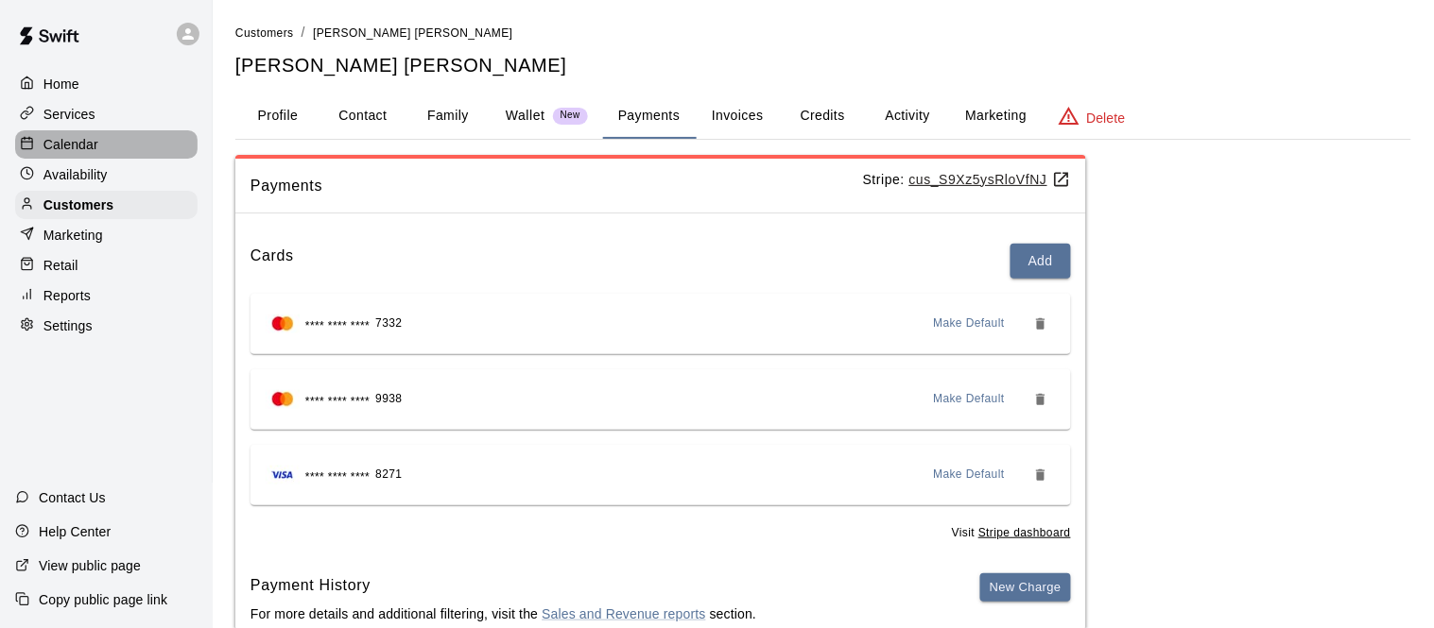
click at [60, 139] on p "Calendar" at bounding box center [70, 144] width 55 height 19
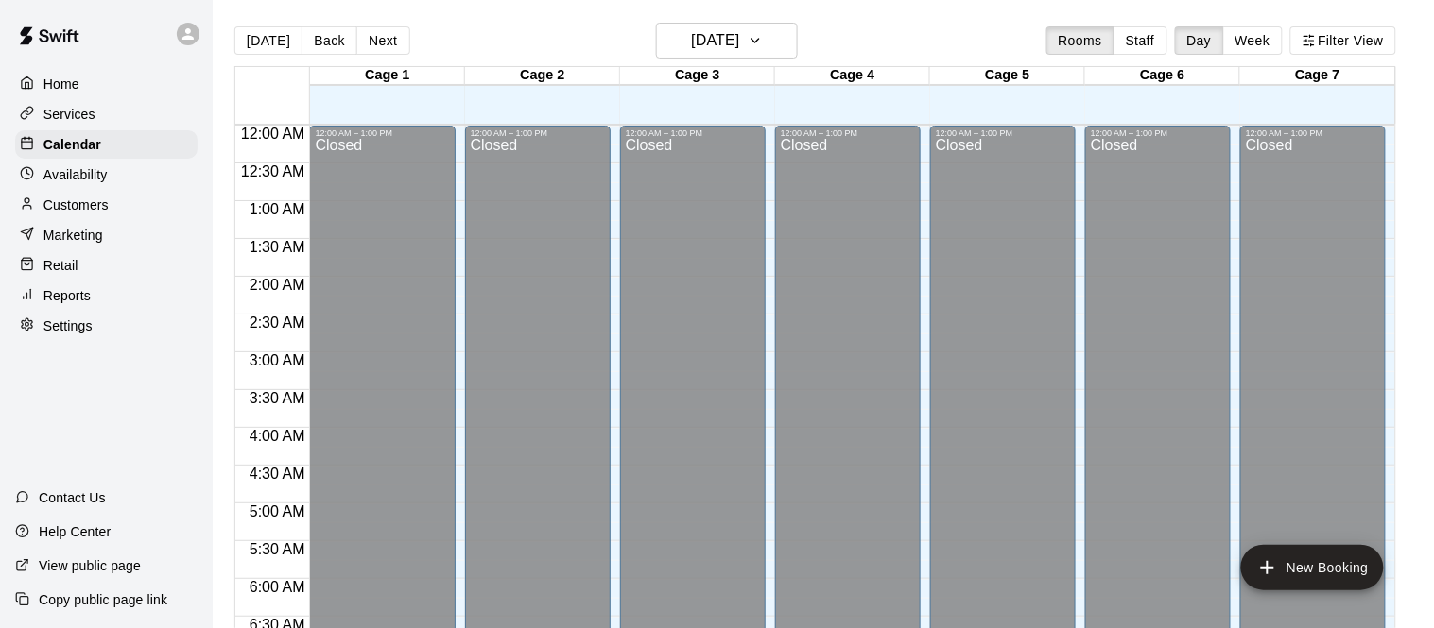
scroll to position [998, 0]
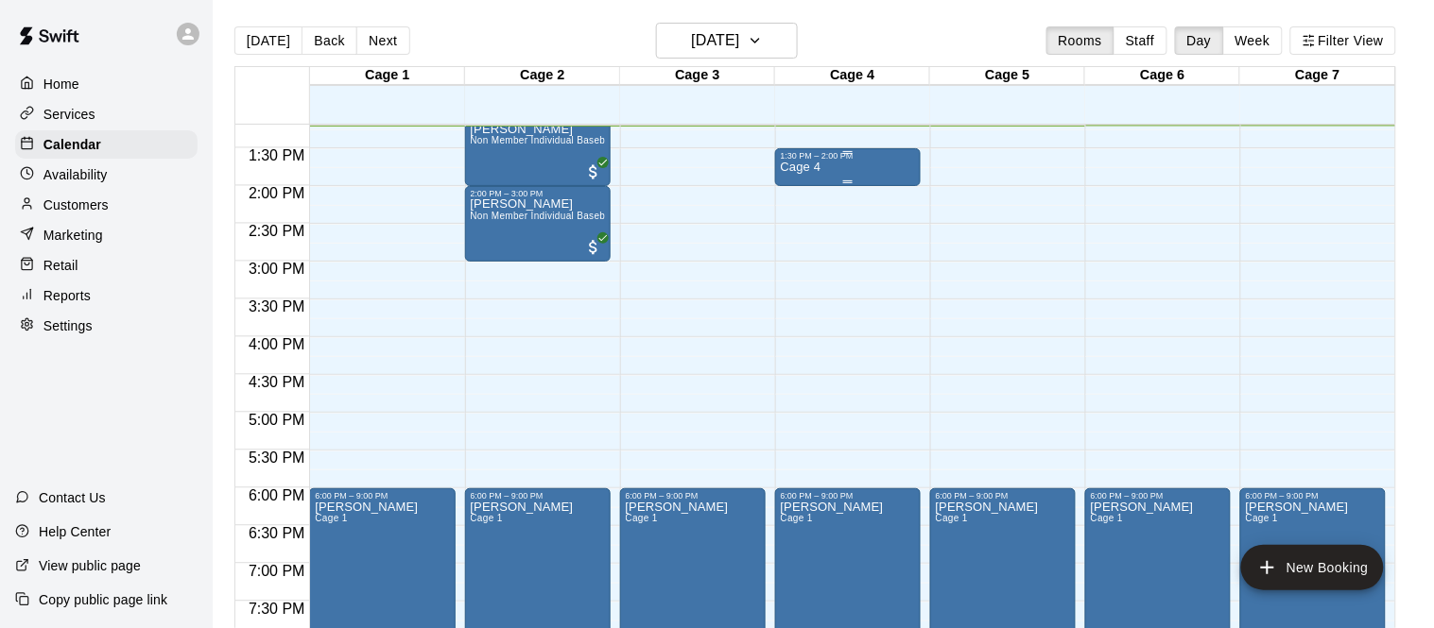
click at [842, 169] on div "Cage 4" at bounding box center [848, 475] width 134 height 628
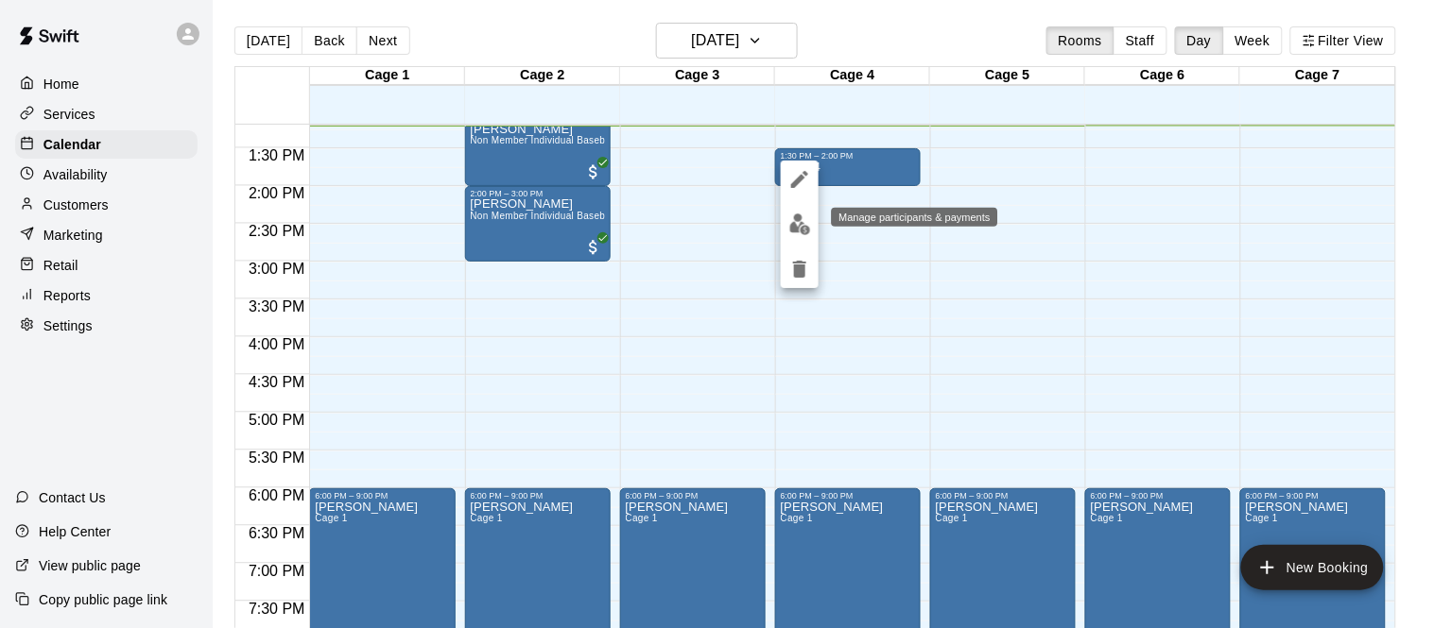
click at [801, 222] on img "edit" at bounding box center [800, 225] width 22 height 22
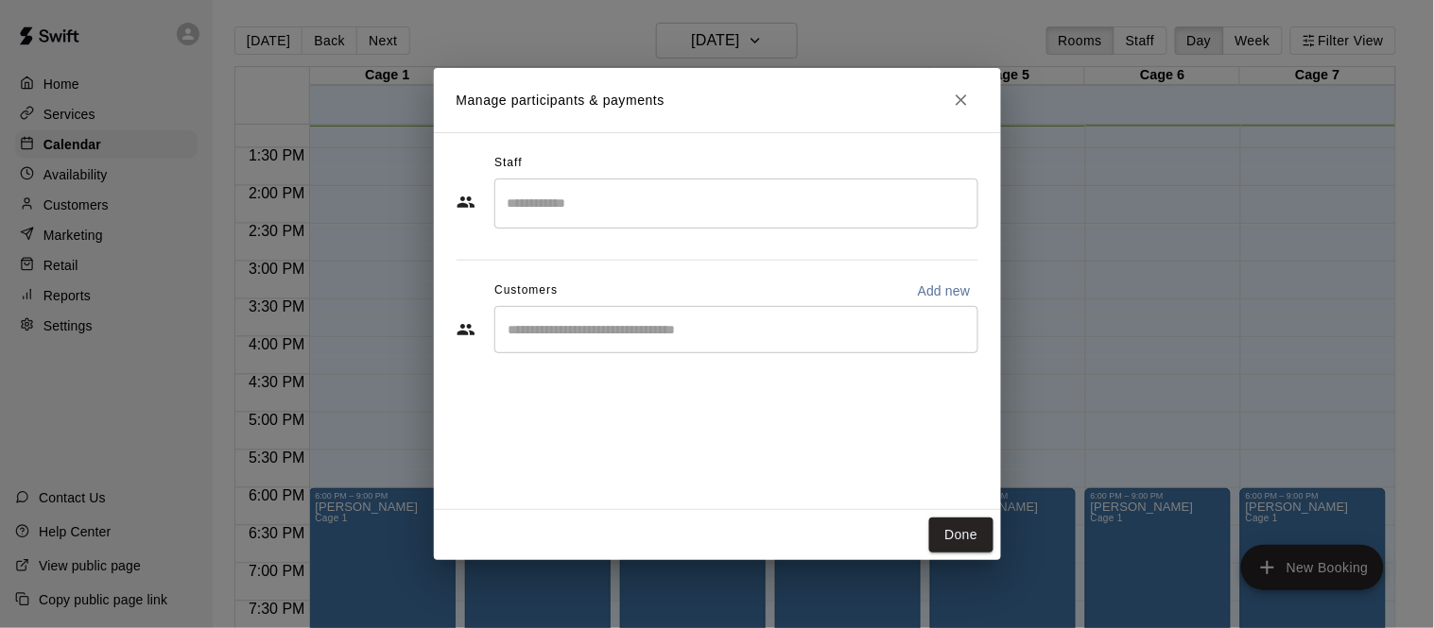
click at [812, 328] on input "Start typing to search customers..." at bounding box center [736, 329] width 467 height 19
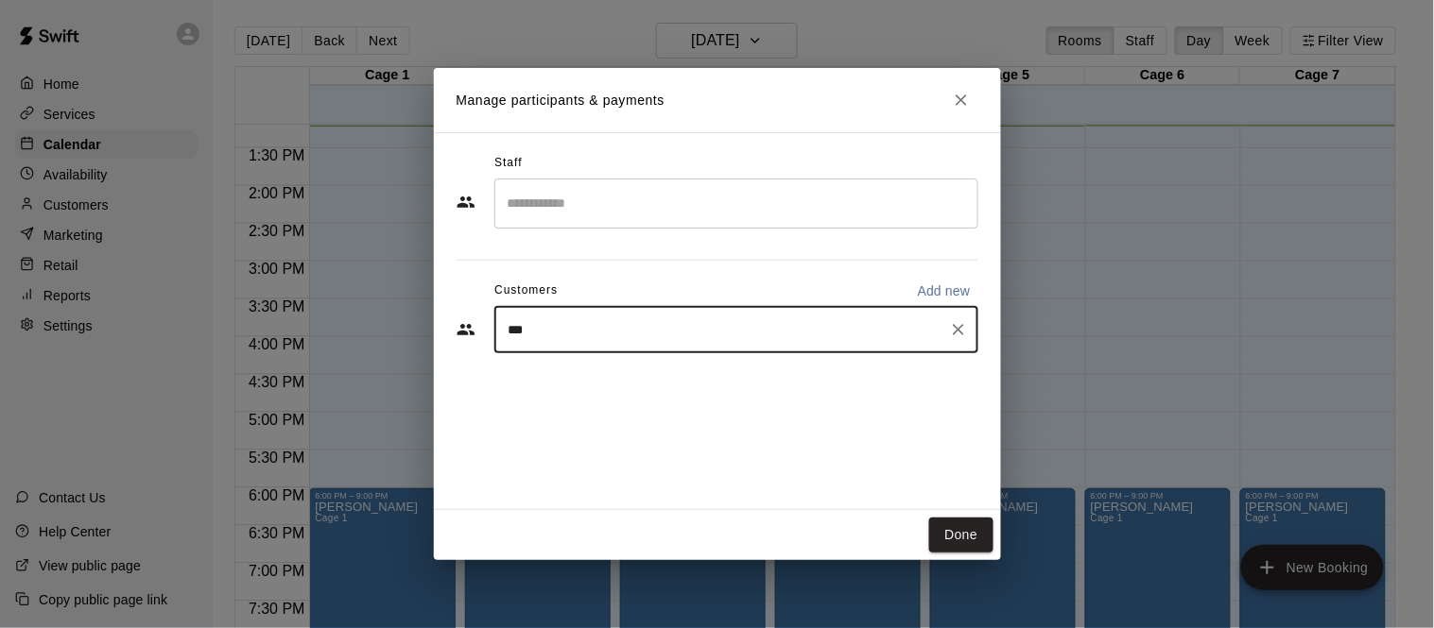
type input "****"
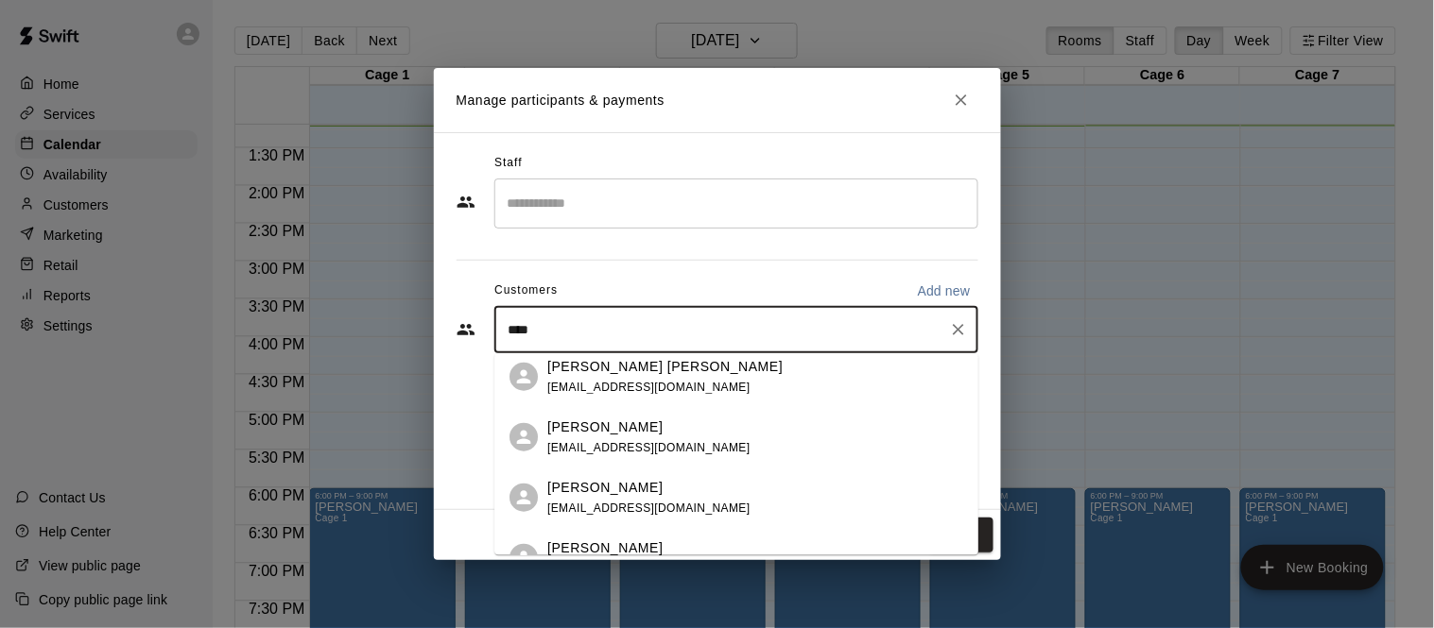
scroll to position [432, 0]
click at [714, 385] on div "Juan Sánchez juanjs1976@yahoo.com" at bounding box center [755, 375] width 416 height 41
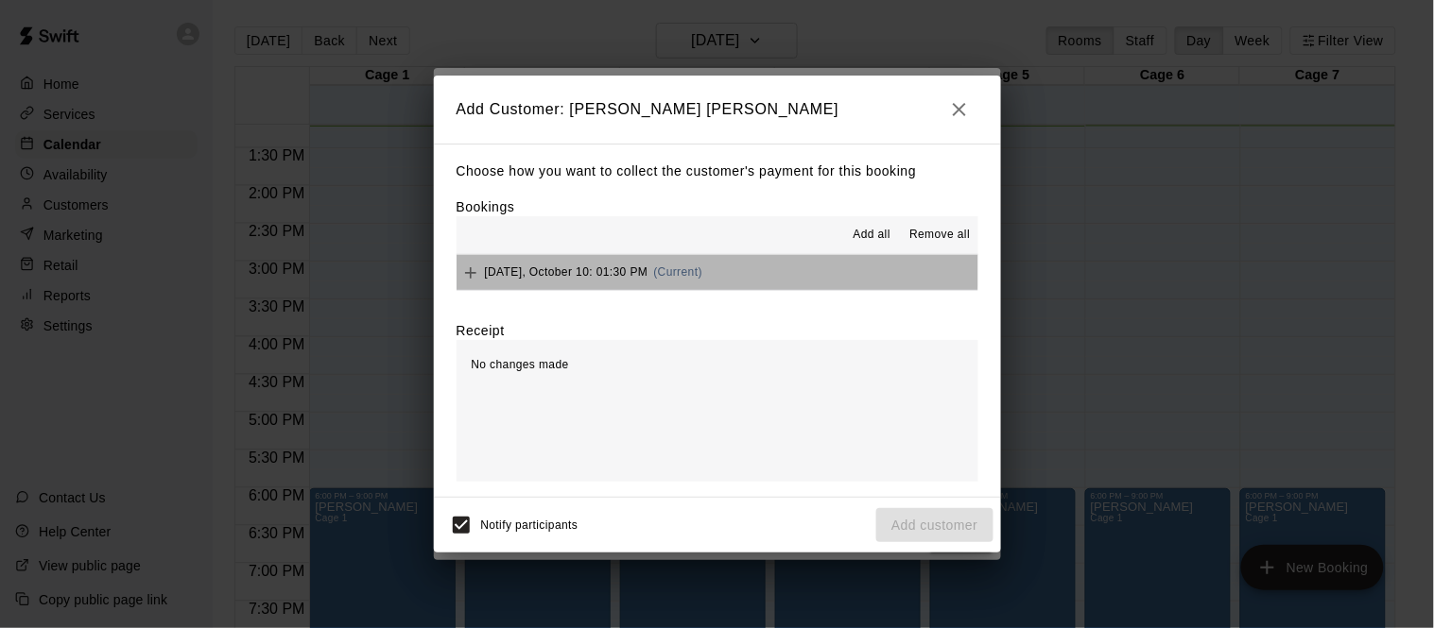
click at [676, 268] on span "(Current)" at bounding box center [678, 272] width 49 height 13
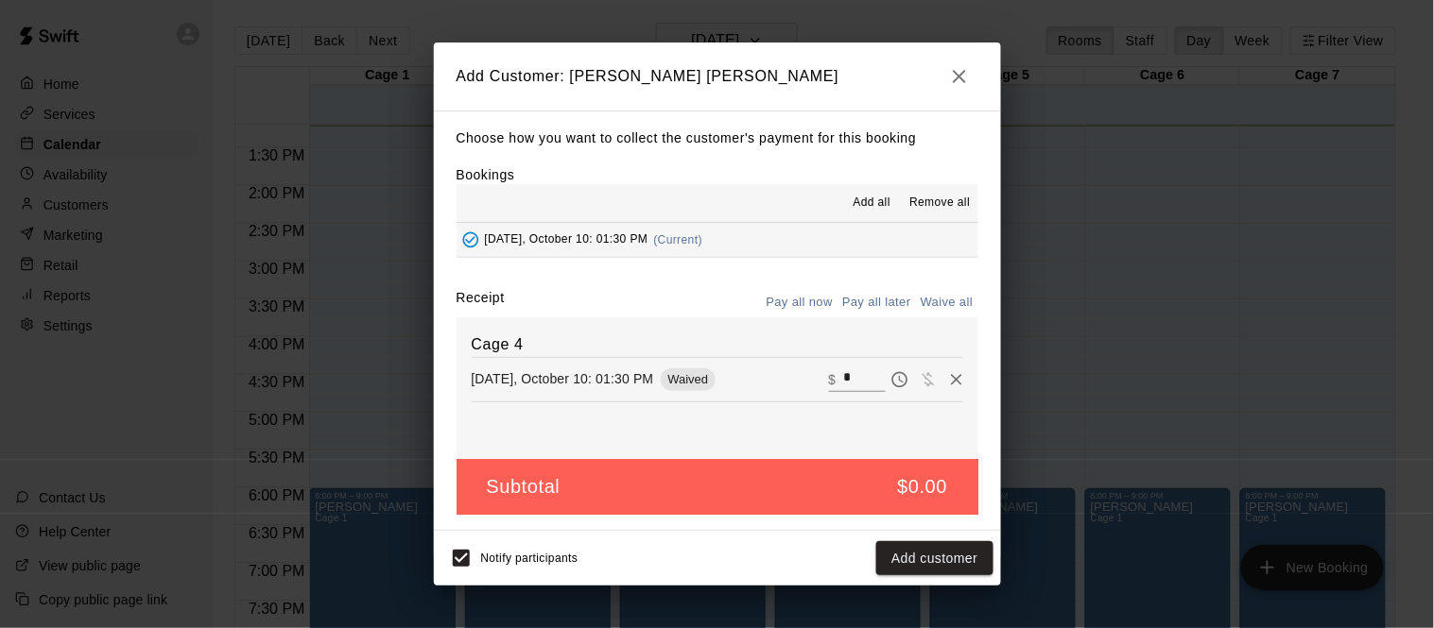
click at [956, 77] on icon "button" at bounding box center [959, 76] width 23 height 23
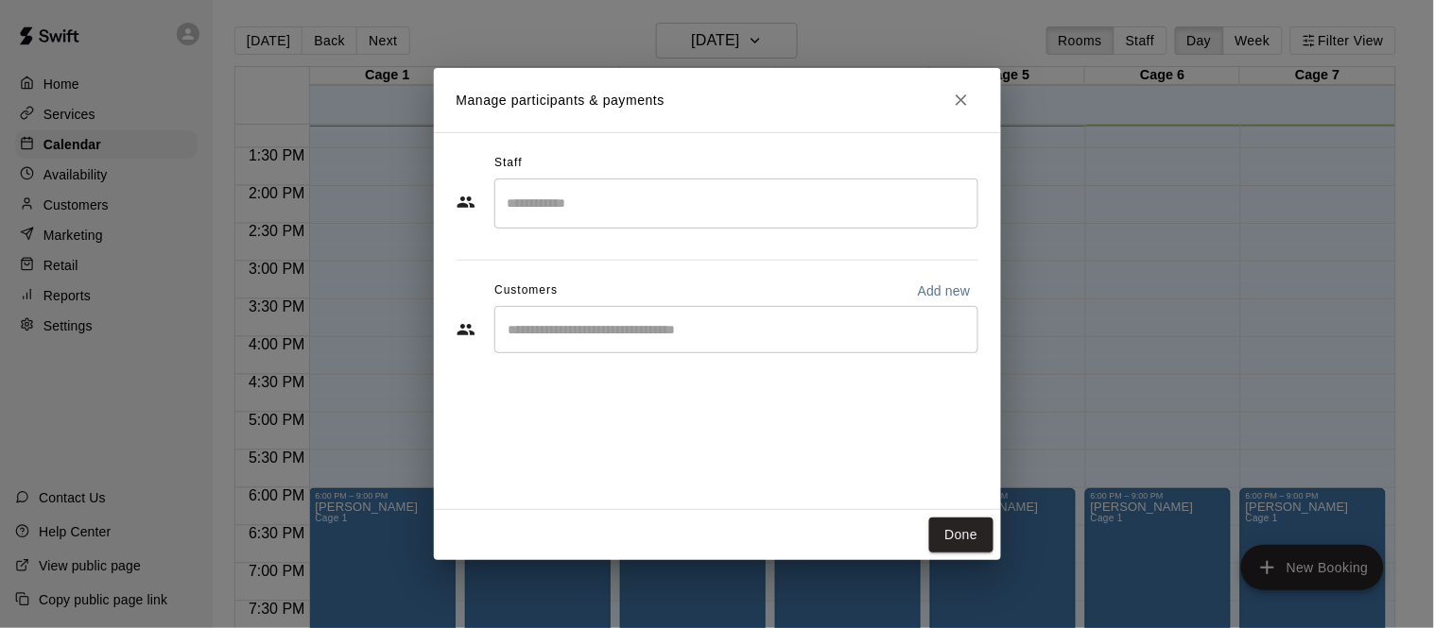
click at [882, 343] on div "​" at bounding box center [736, 329] width 484 height 47
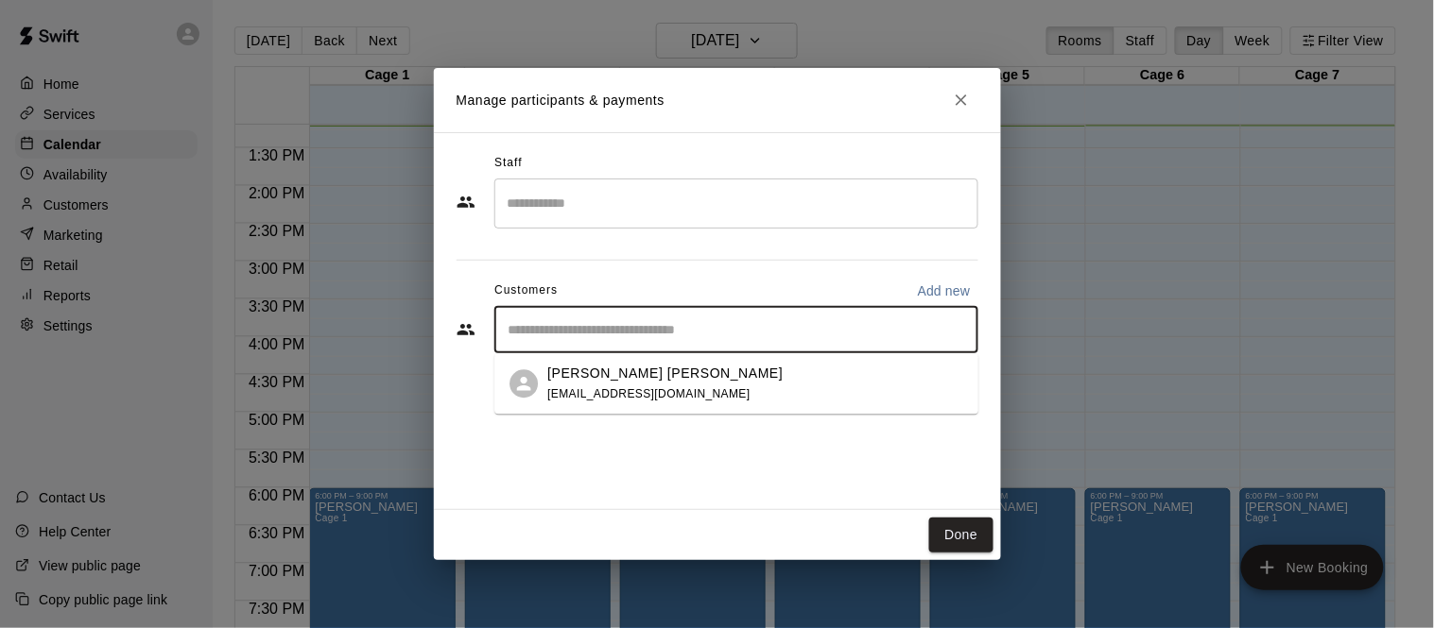
click at [827, 388] on div "Juan Sánchez juanjs1976@yahoo.com" at bounding box center [755, 384] width 416 height 41
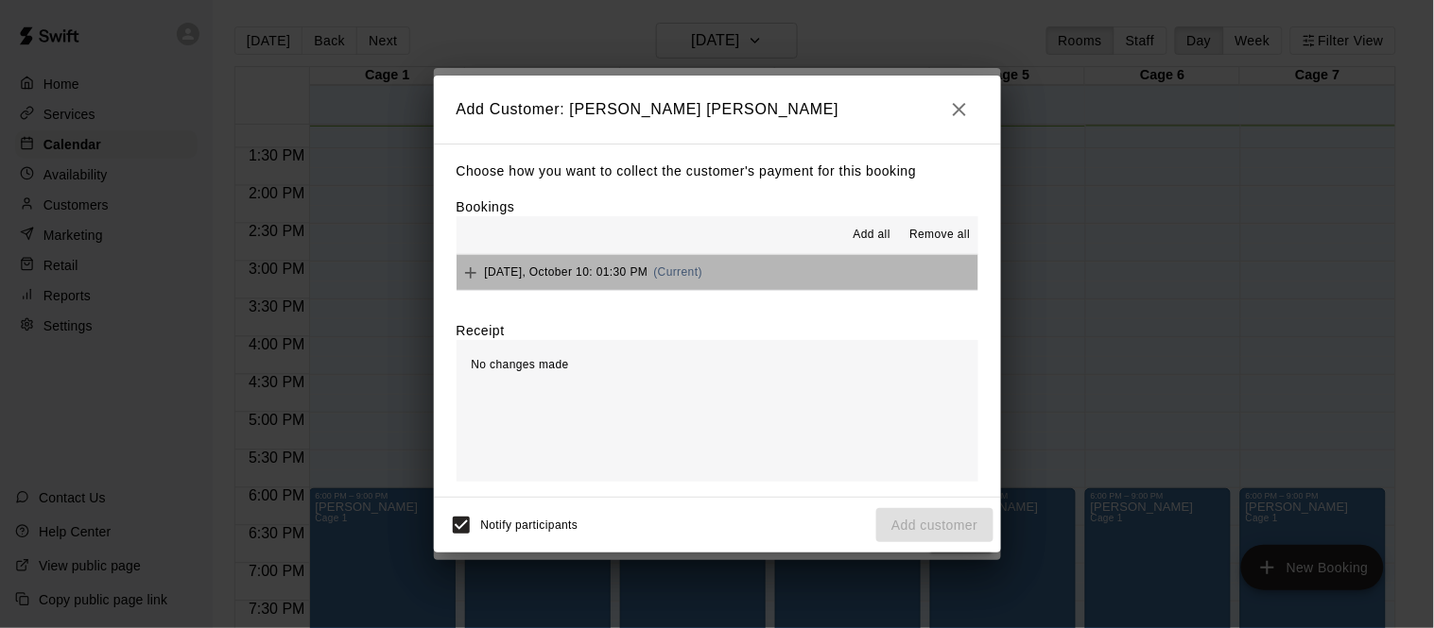
click at [659, 276] on span "(Current)" at bounding box center [678, 272] width 49 height 13
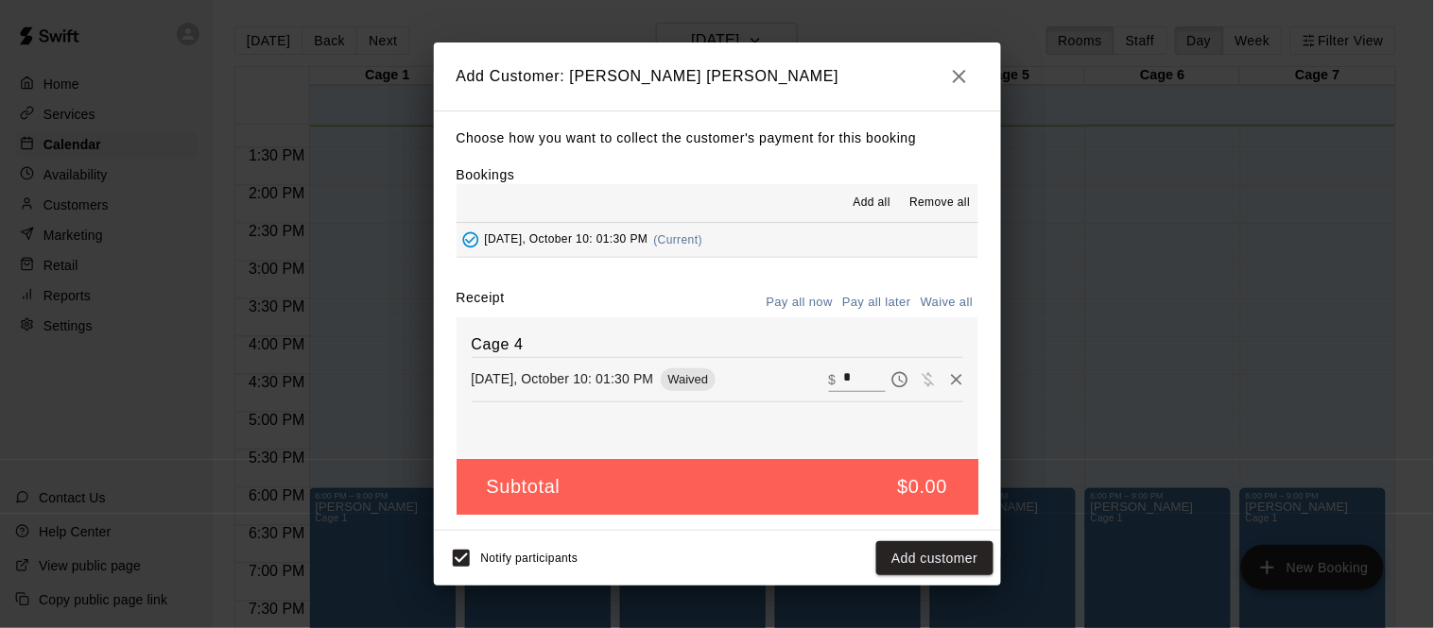
click at [856, 378] on input "*" at bounding box center [864, 380] width 42 height 25
type input "***"
click at [929, 552] on button "Checkout" at bounding box center [948, 559] width 89 height 35
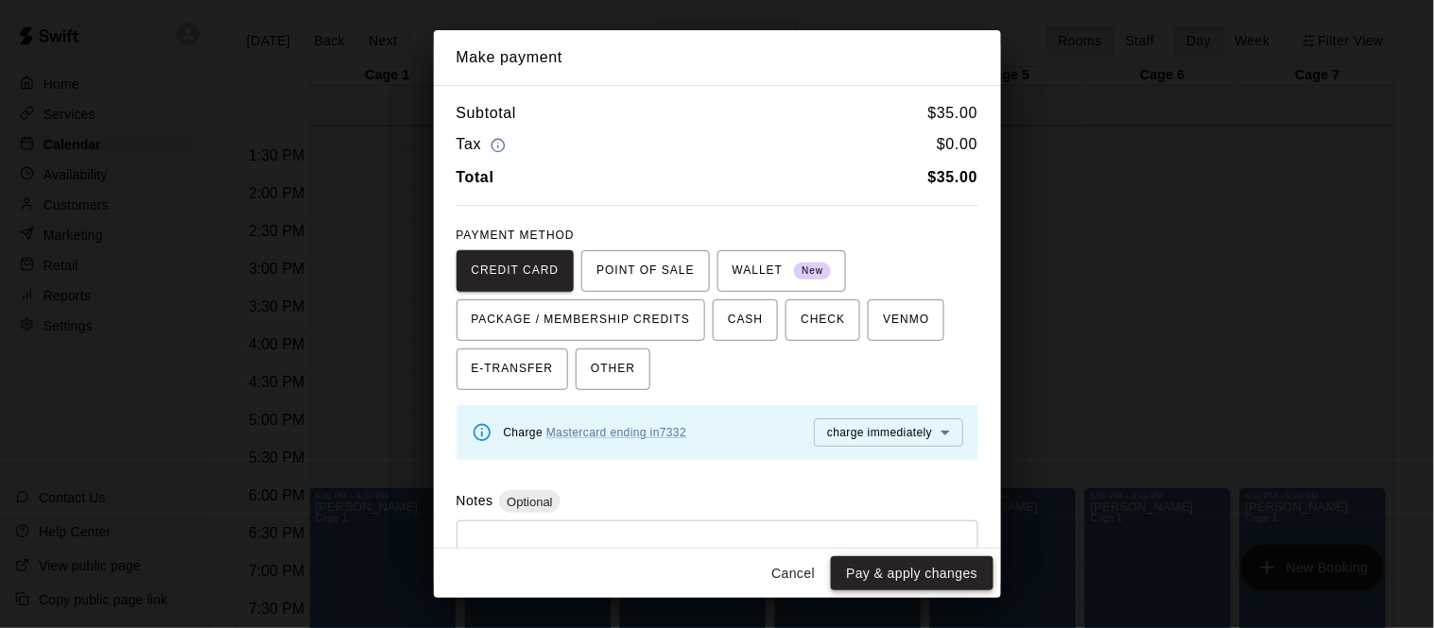
click at [926, 569] on button "Pay & apply changes" at bounding box center [912, 574] width 162 height 35
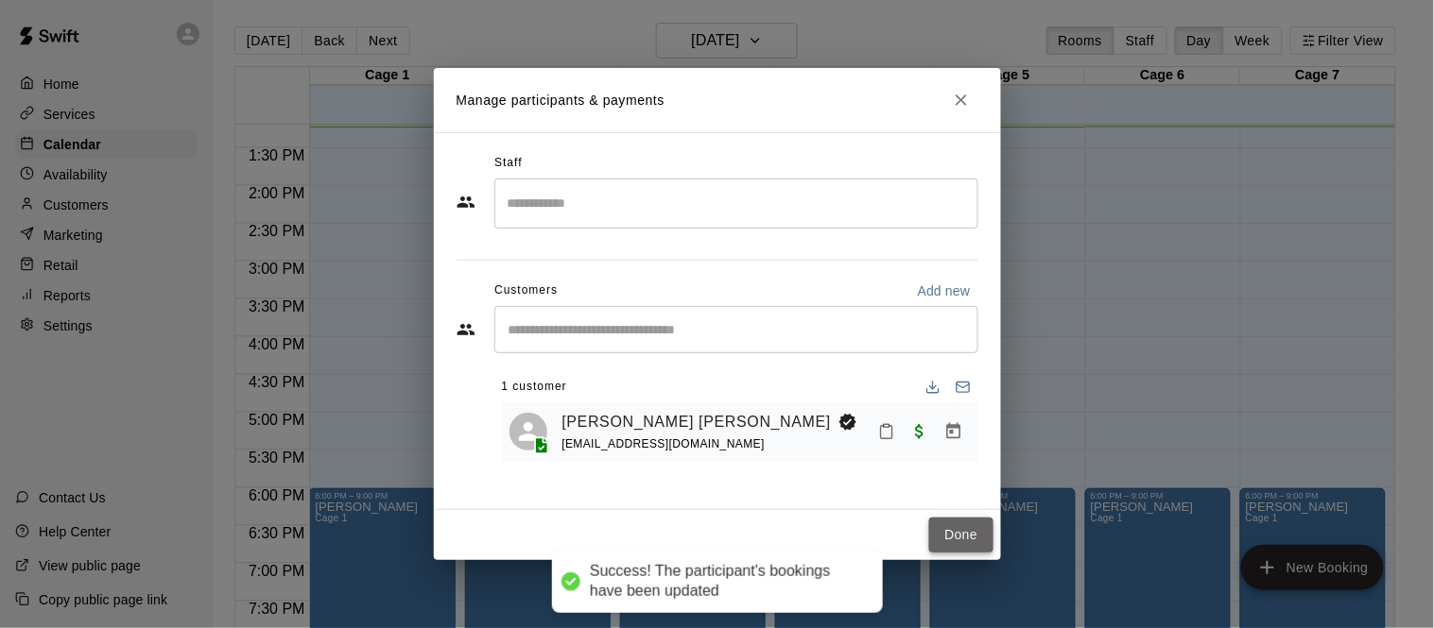
click at [972, 547] on button "Done" at bounding box center [960, 535] width 63 height 35
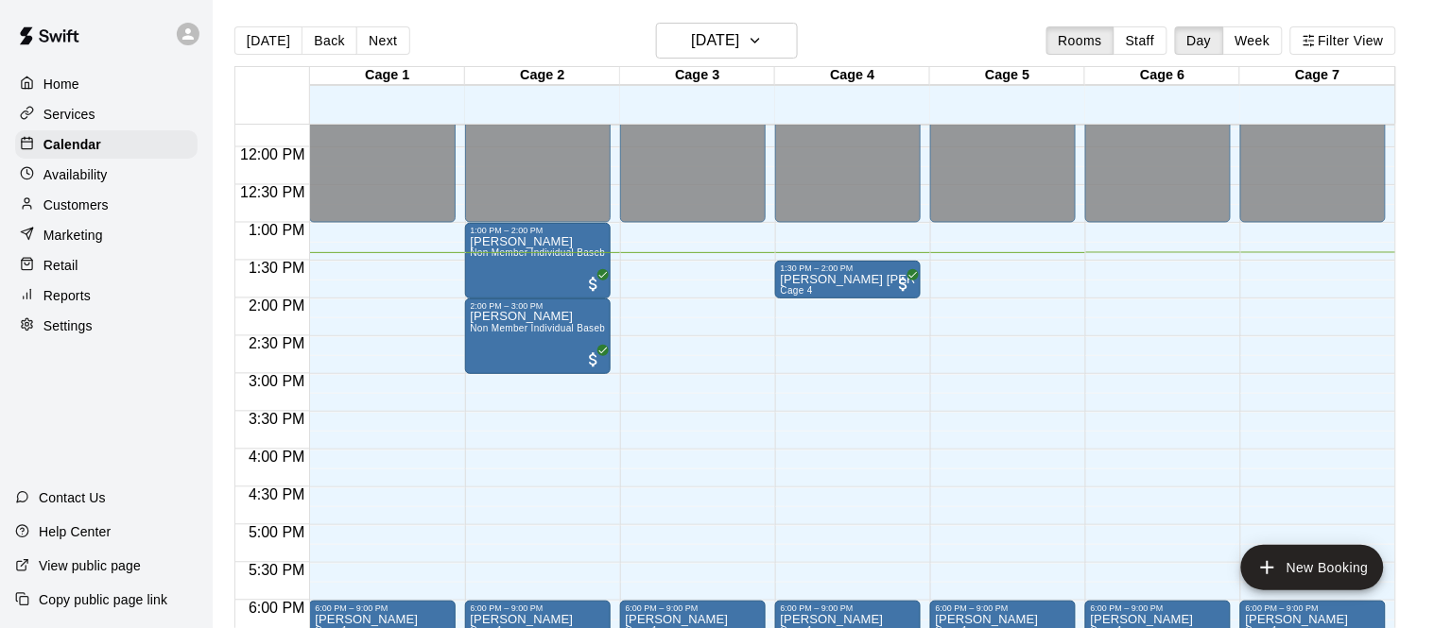
scroll to position [885, 0]
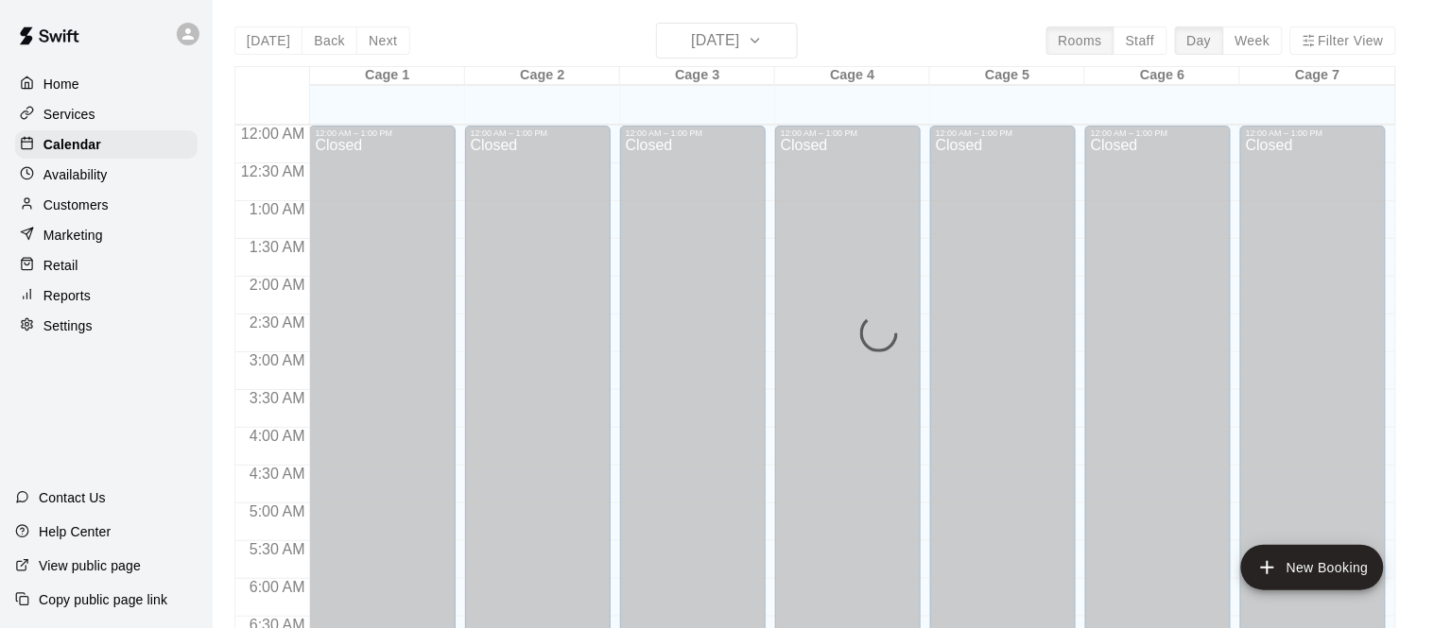
scroll to position [1033, 0]
